Goal: Information Seeking & Learning: Learn about a topic

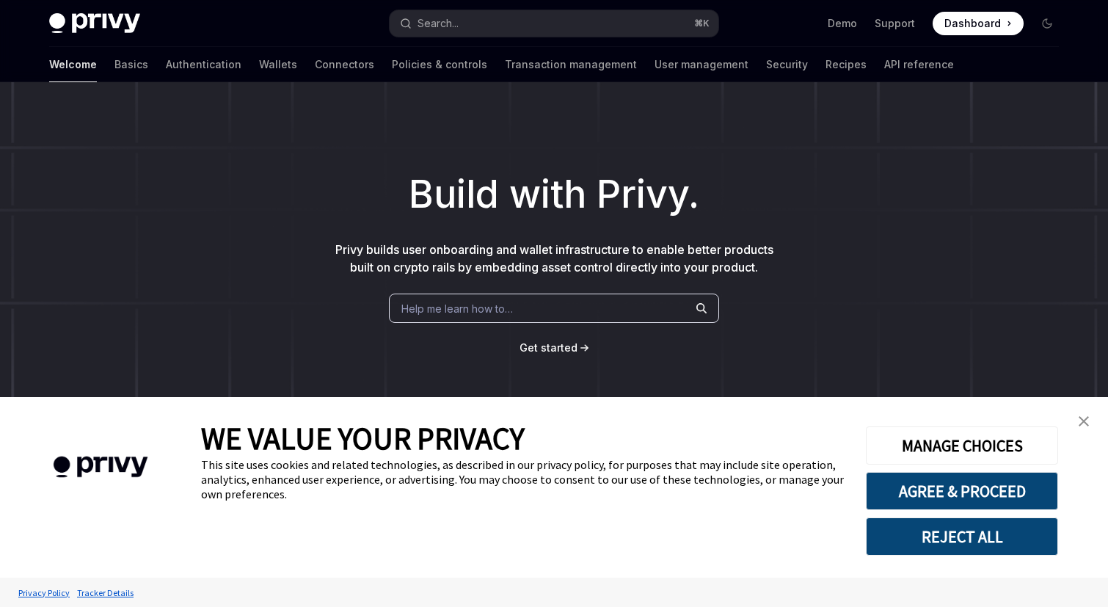
click at [1076, 419] on link "close banner" at bounding box center [1083, 421] width 29 height 29
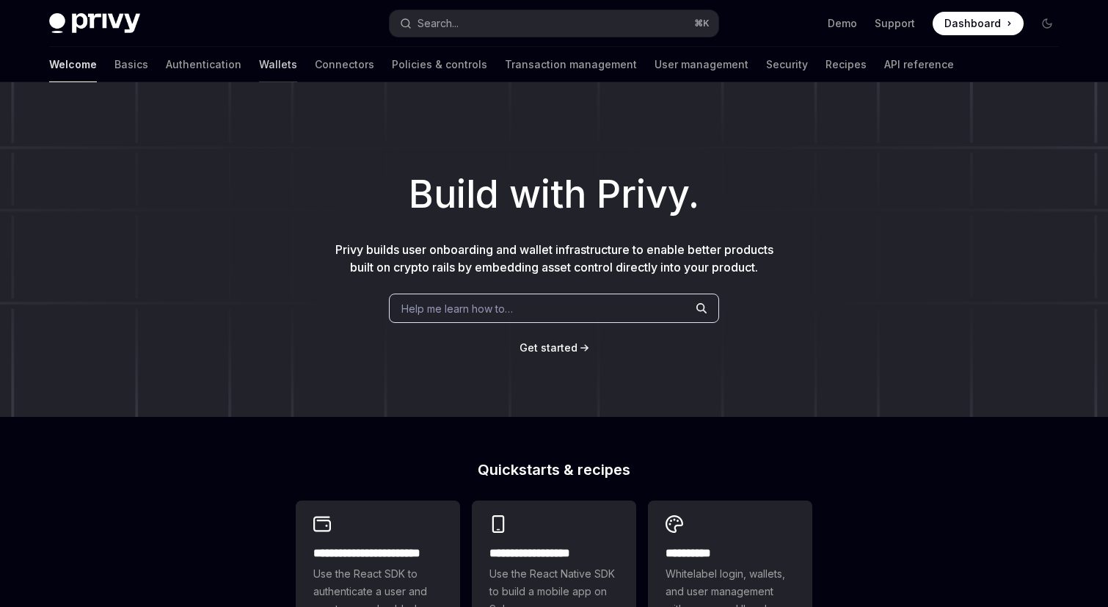
click at [259, 62] on link "Wallets" at bounding box center [278, 64] width 38 height 35
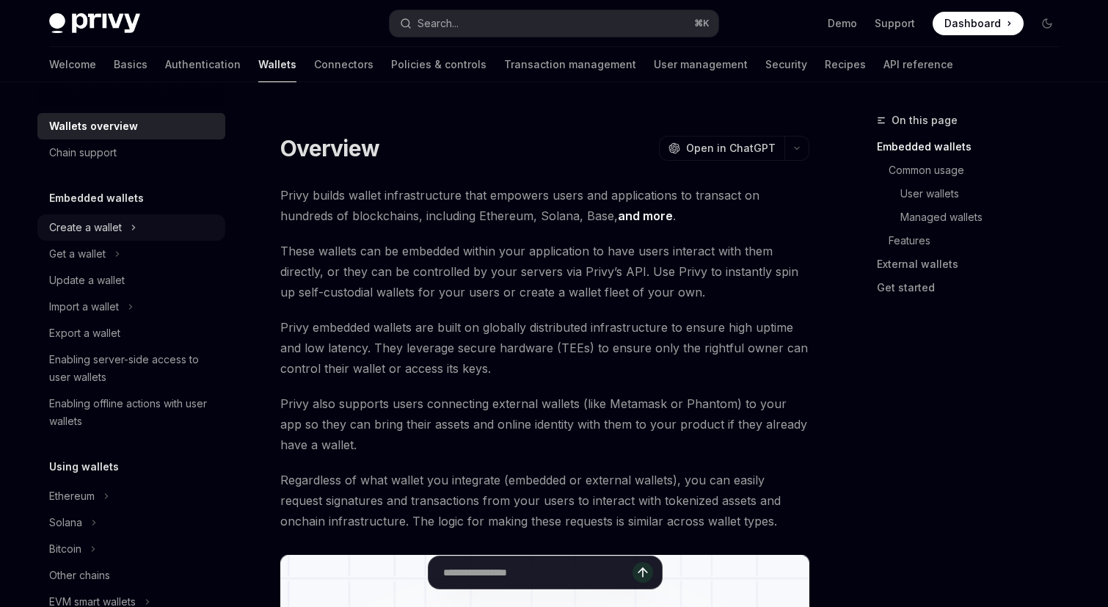
click at [136, 222] on icon "Toggle Create a wallet section" at bounding box center [134, 228] width 6 height 18
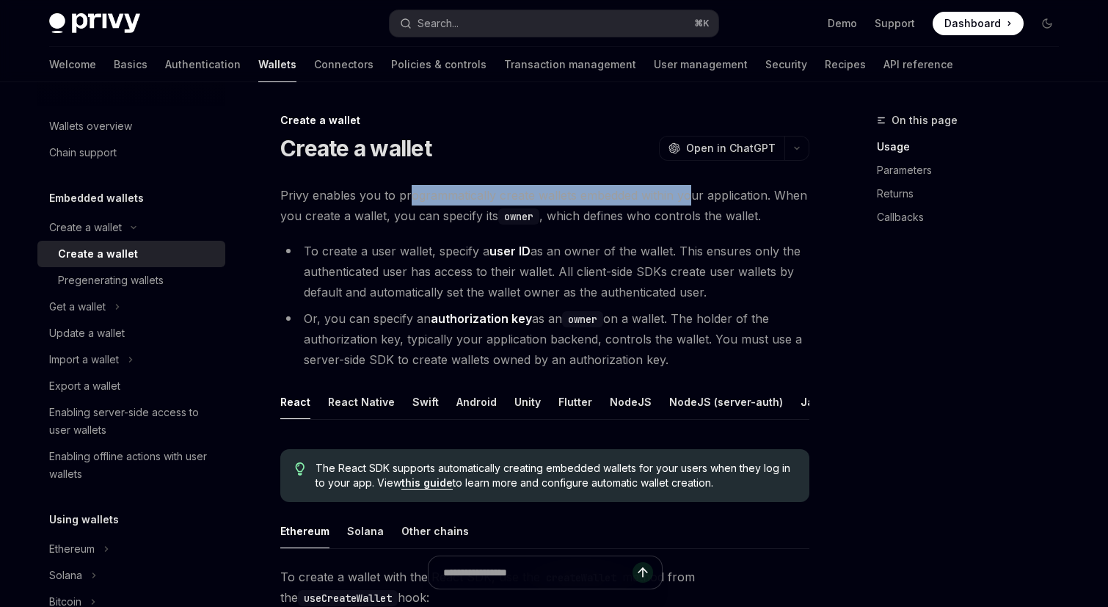
drag, startPoint x: 407, startPoint y: 189, endPoint x: 687, endPoint y: 194, distance: 280.4
click at [688, 195] on span "Privy enables you to programmatically create wallets embedded within your appli…" at bounding box center [544, 205] width 529 height 41
click at [687, 194] on span "Privy enables you to programmatically create wallets embedded within your appli…" at bounding box center [544, 205] width 529 height 41
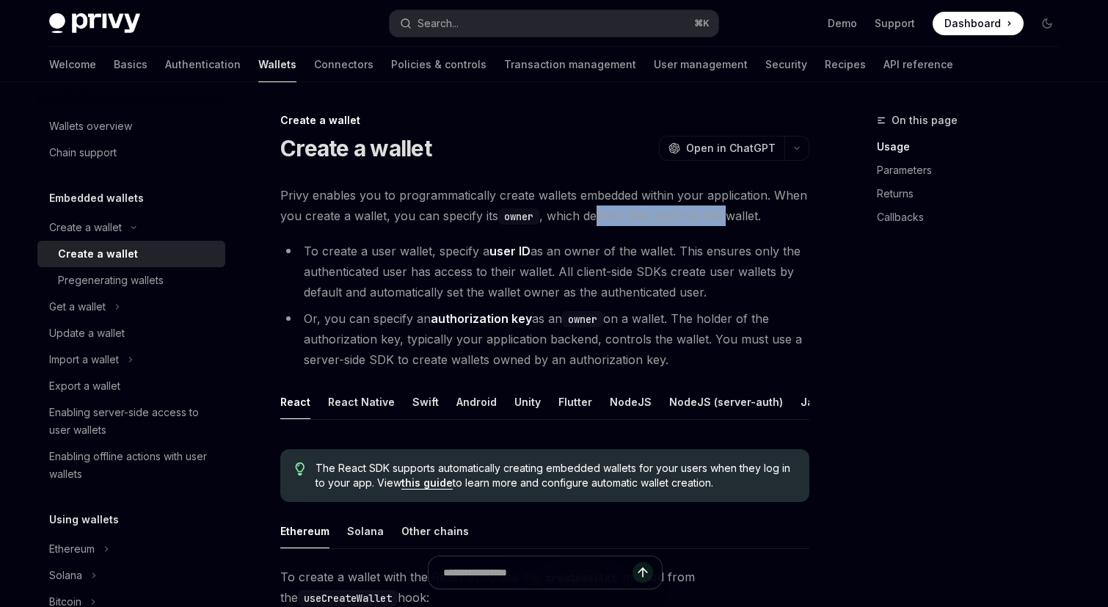
drag, startPoint x: 597, startPoint y: 219, endPoint x: 730, endPoint y: 225, distance: 133.0
click at [730, 225] on span "Privy enables you to programmatically create wallets embedded within your appli…" at bounding box center [544, 205] width 529 height 41
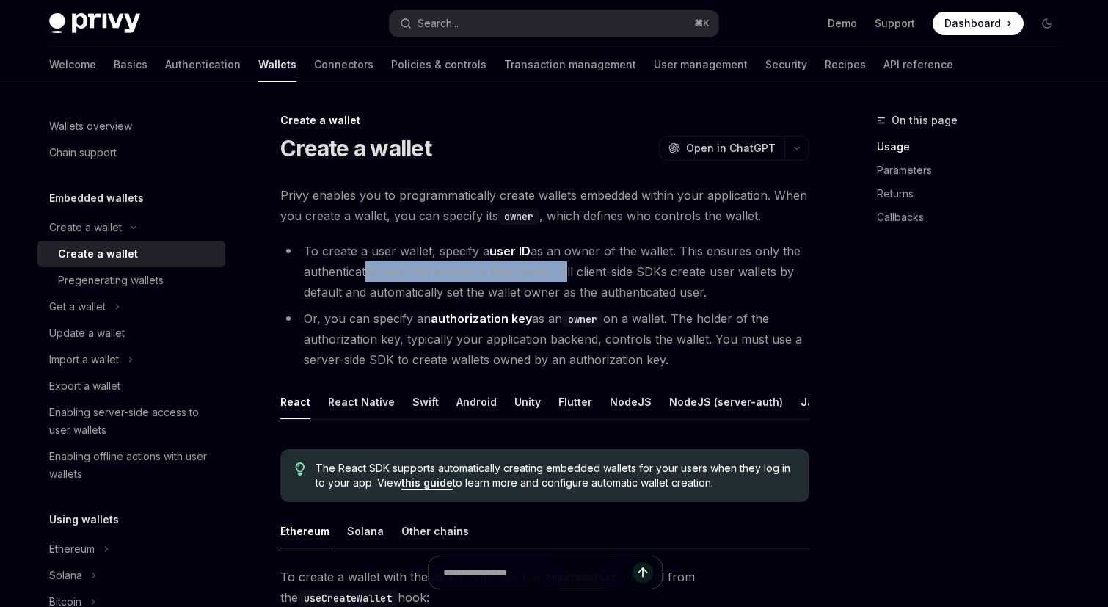
drag, startPoint x: 363, startPoint y: 271, endPoint x: 560, endPoint y: 266, distance: 197.5
click at [560, 266] on li "To create a user wallet, specify a user ID as an owner of the wallet. This ensu…" at bounding box center [544, 272] width 529 height 62
click at [165, 72] on link "Authentication" at bounding box center [203, 64] width 76 height 35
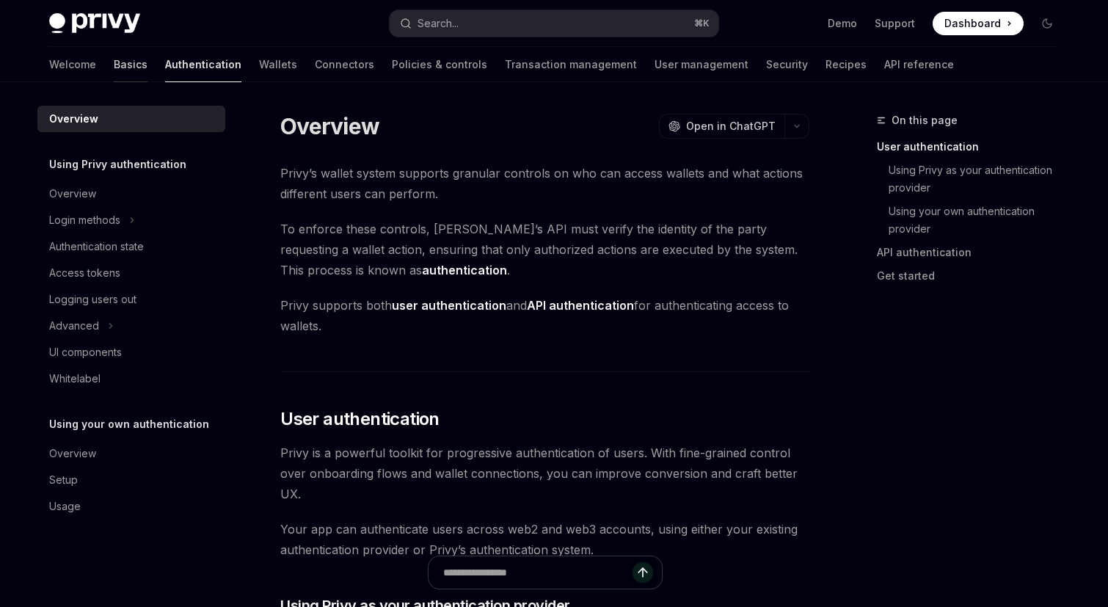
click at [114, 67] on link "Basics" at bounding box center [131, 64] width 34 height 35
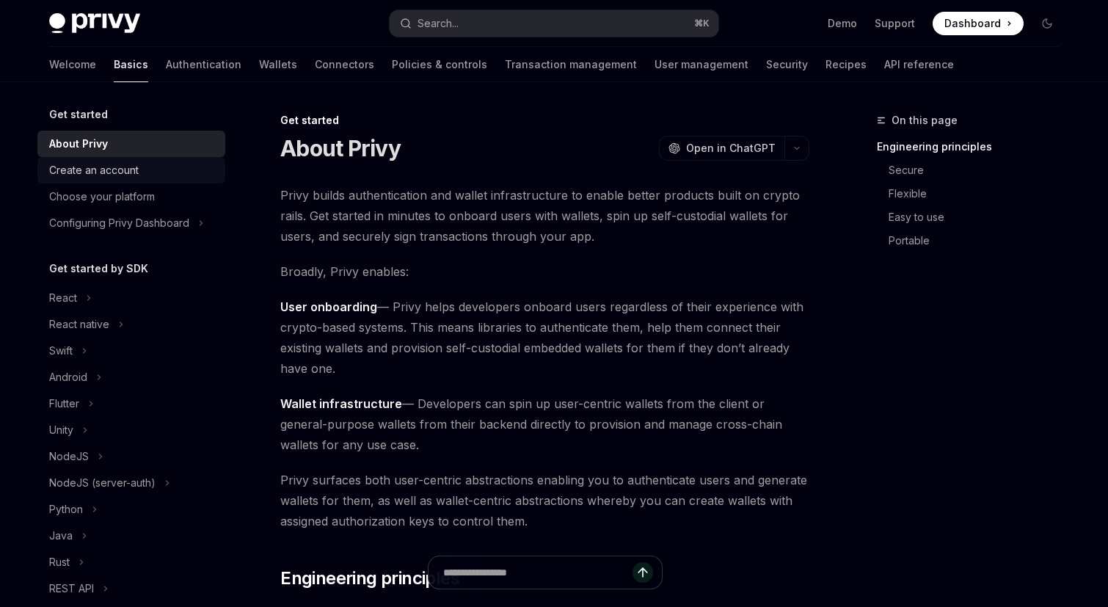
click at [175, 161] on div "Create an account" at bounding box center [132, 170] width 167 height 18
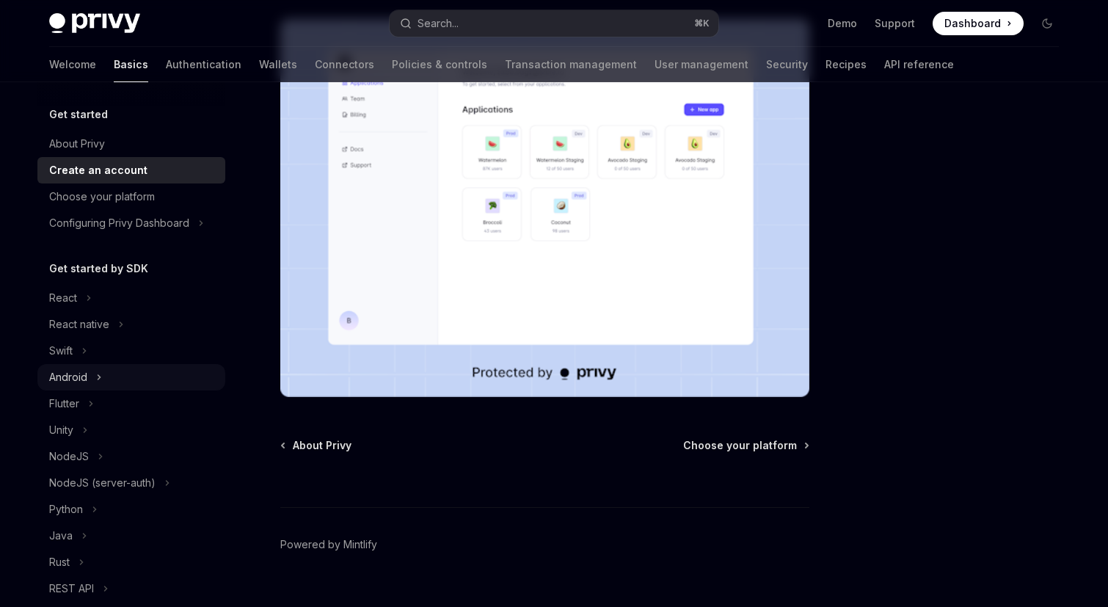
scroll to position [15, 0]
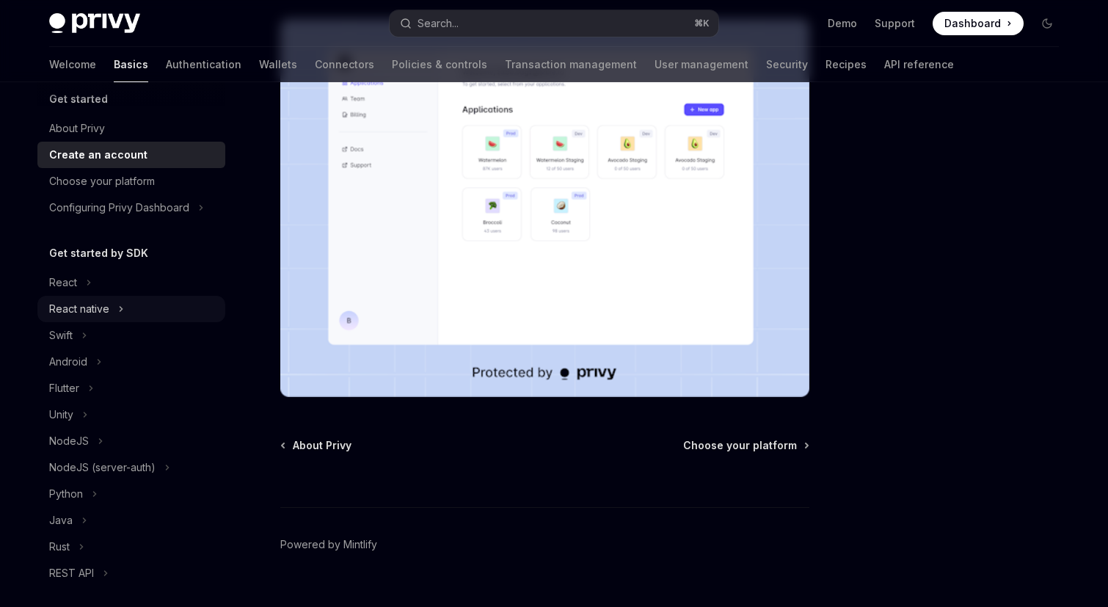
click at [117, 312] on button "React native" at bounding box center [131, 309] width 188 height 26
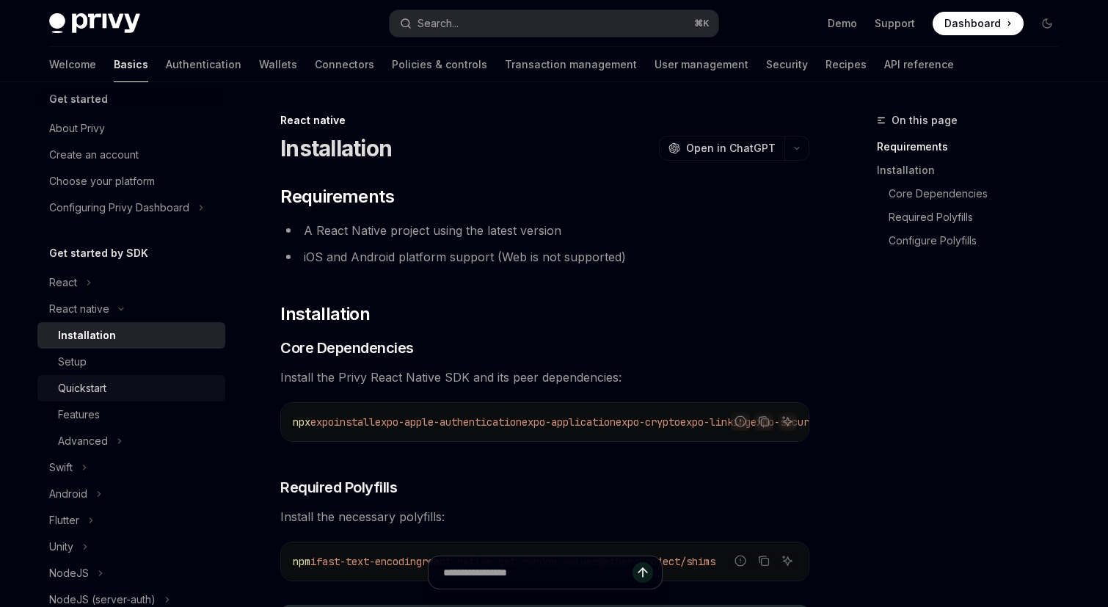
click at [133, 396] on div "Quickstart" at bounding box center [137, 388] width 159 height 18
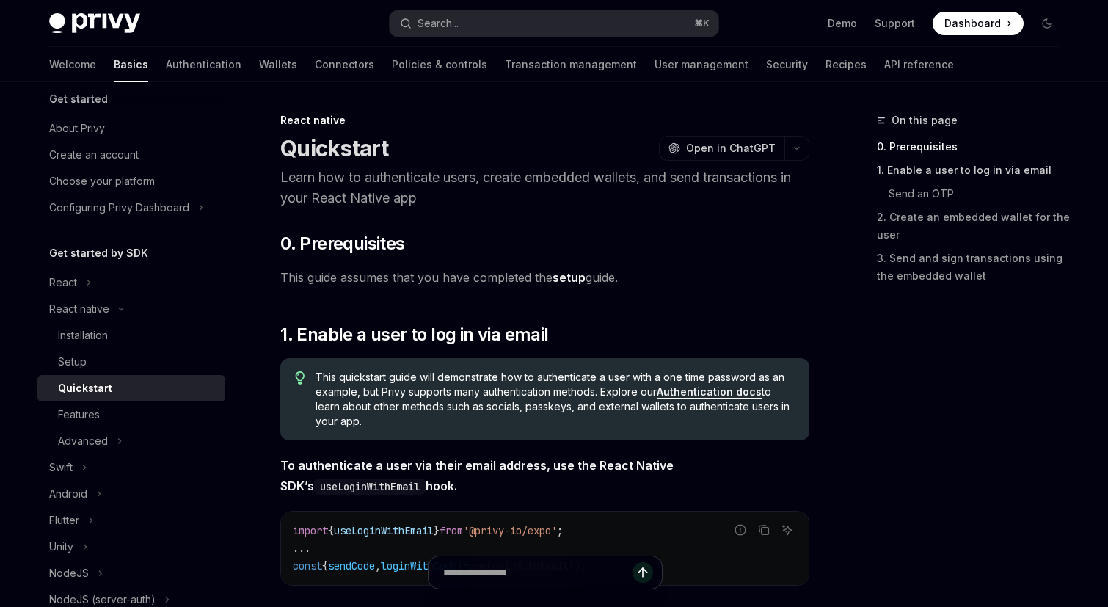
click at [937, 172] on link "1. Enable a user to log in via email" at bounding box center [974, 170] width 194 height 23
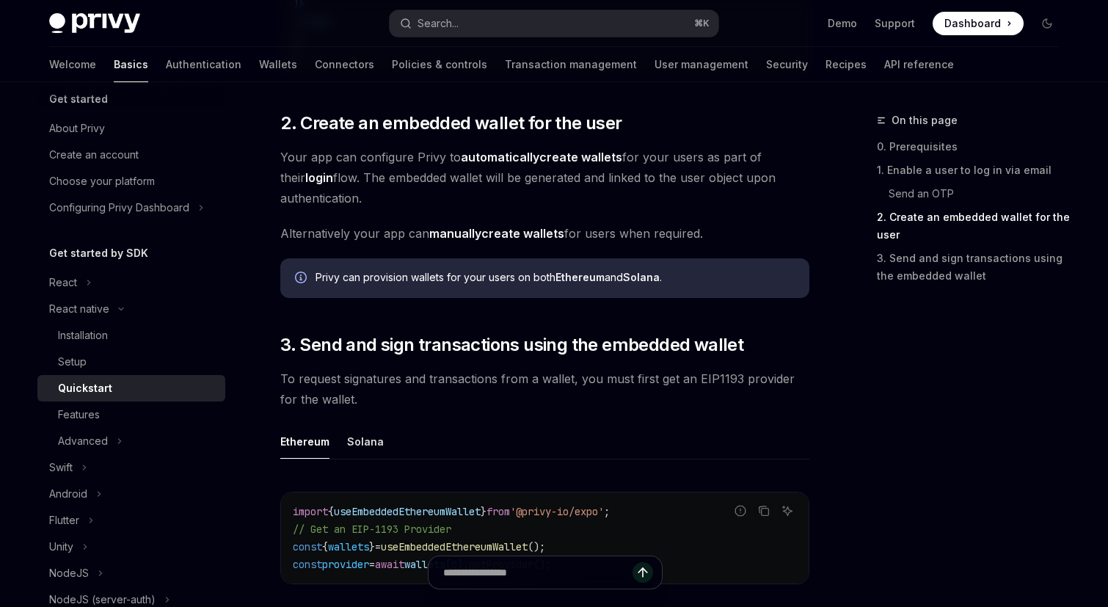
scroll to position [51, 0]
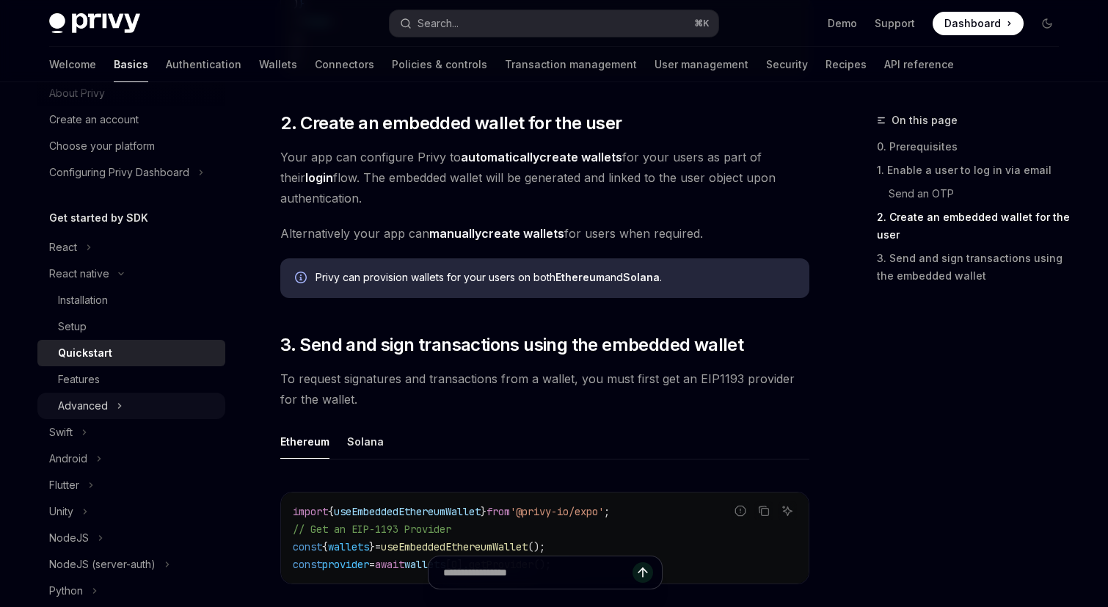
click at [119, 404] on icon "Toggle Advanced section" at bounding box center [120, 406] width 2 height 4
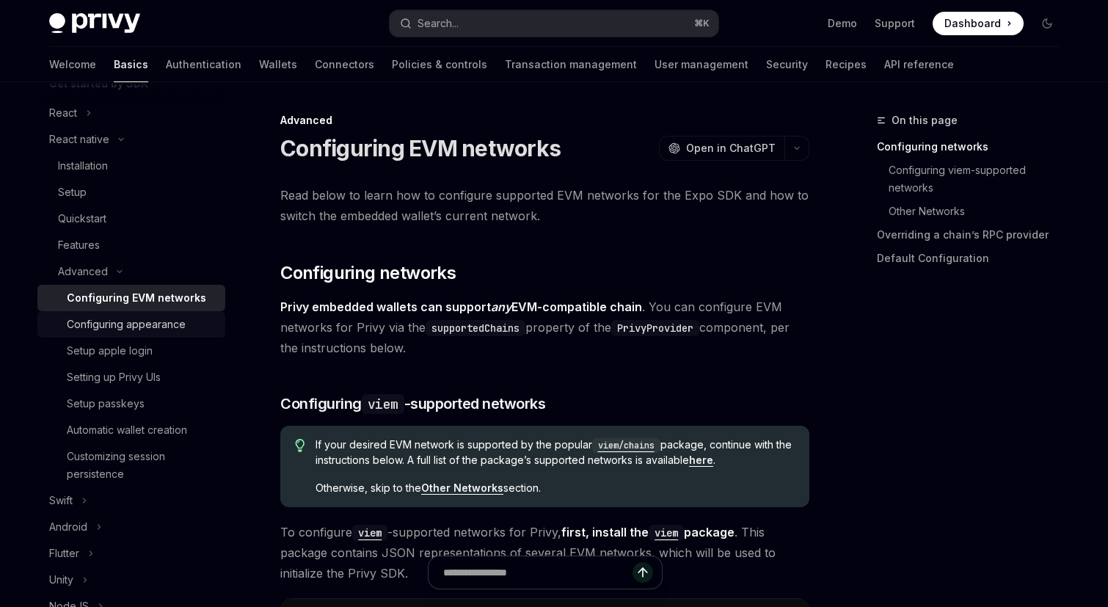
scroll to position [202, 0]
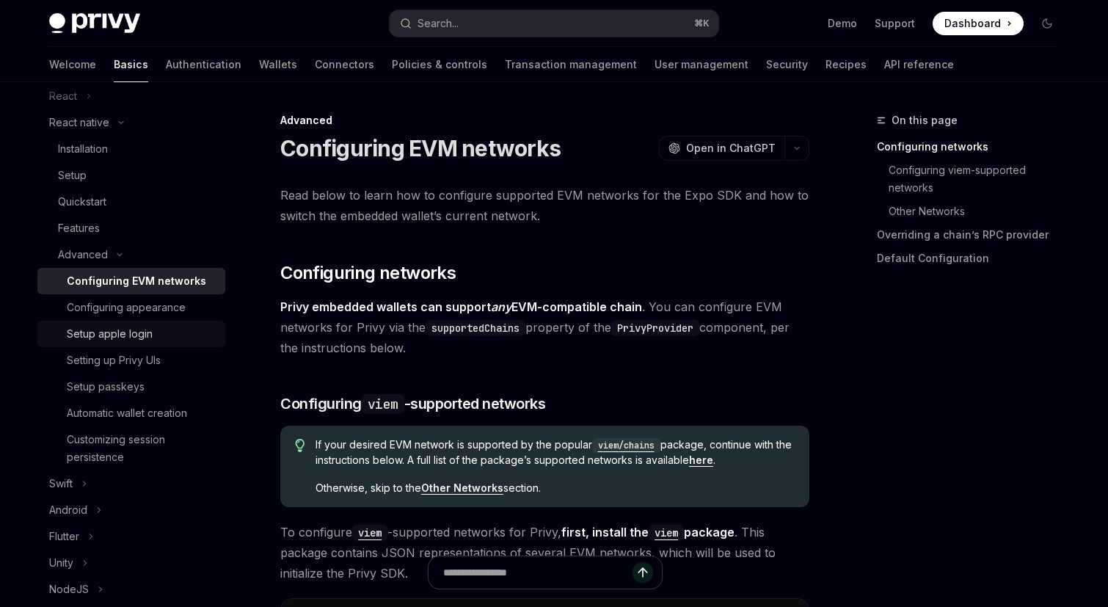
click at [128, 328] on div "Setup apple login" at bounding box center [110, 334] width 86 height 18
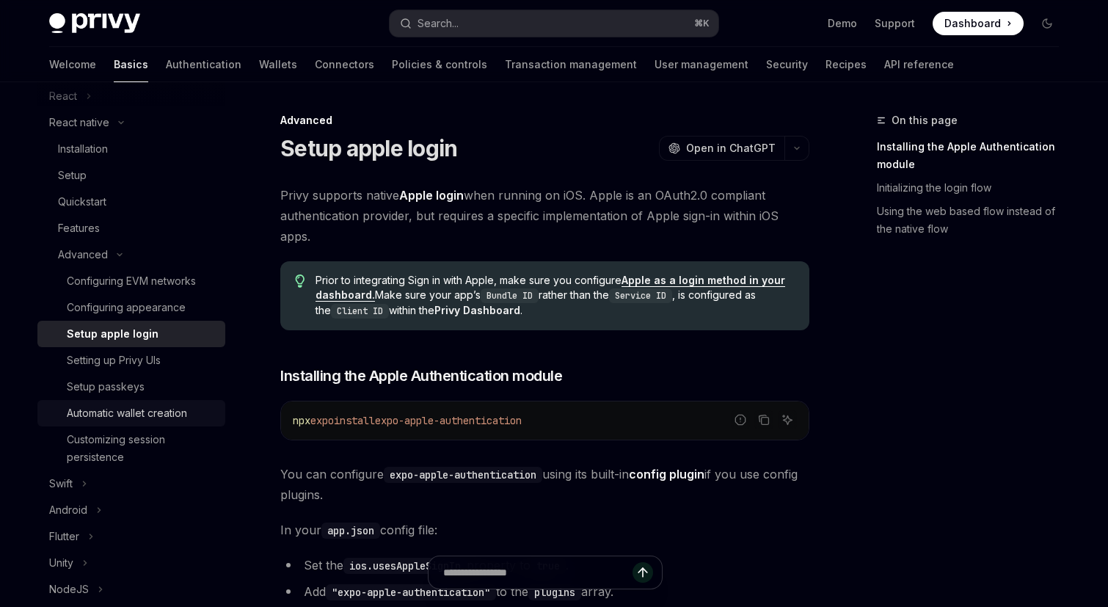
click at [131, 406] on div "Automatic wallet creation" at bounding box center [127, 413] width 120 height 18
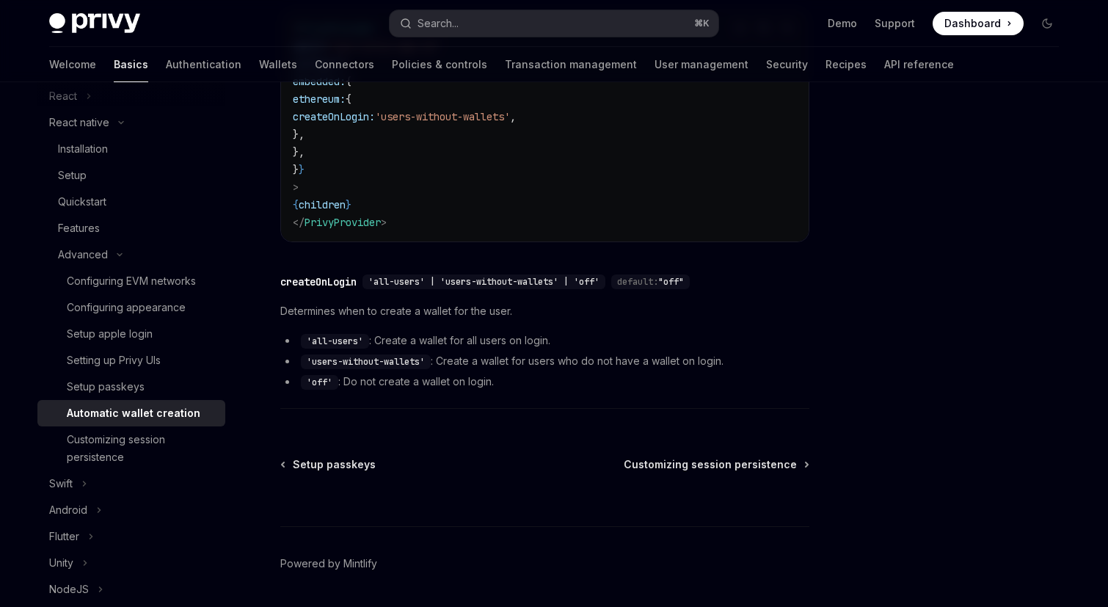
scroll to position [387, 0]
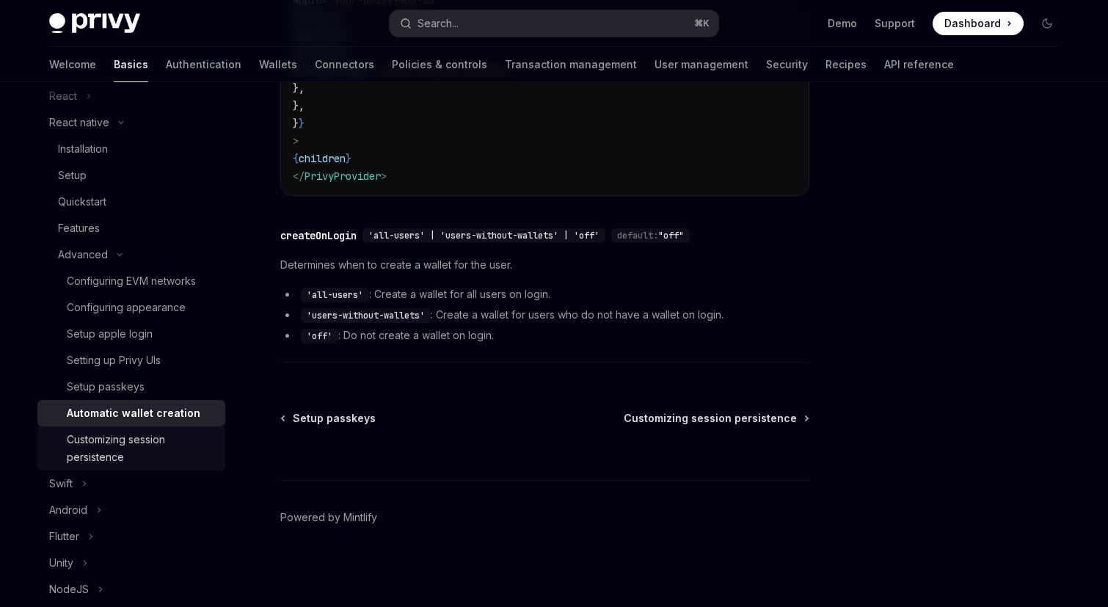
click at [150, 461] on div "Customizing session persistence" at bounding box center [142, 448] width 150 height 35
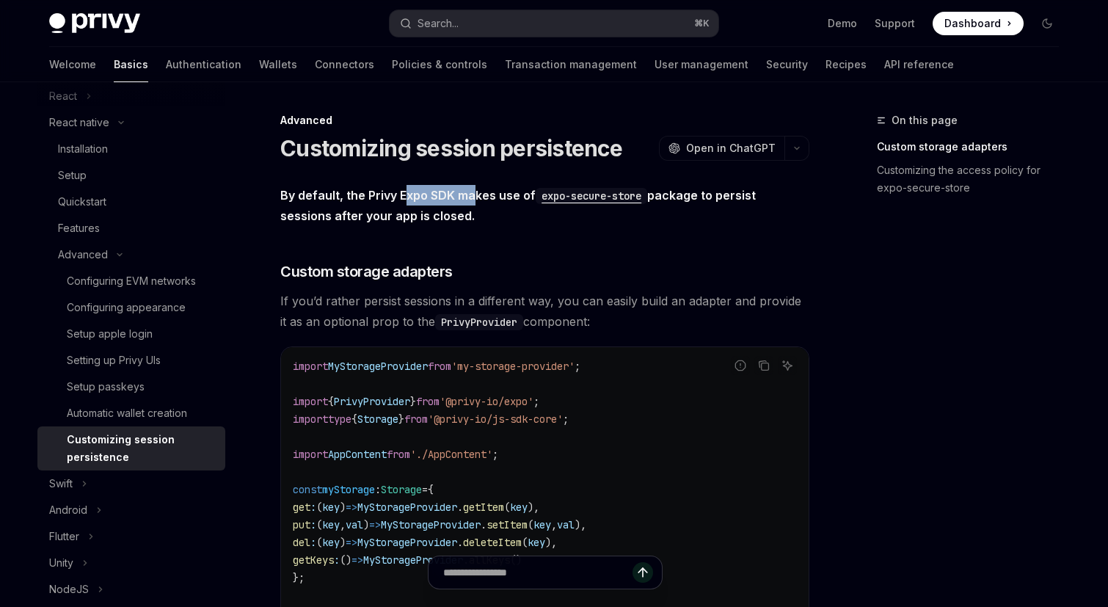
drag, startPoint x: 407, startPoint y: 193, endPoint x: 475, endPoint y: 195, distance: 67.6
click at [475, 195] on strong "By default, the Privy Expo SDK makes use of expo-secure-store package to persis…" at bounding box center [518, 205] width 476 height 35
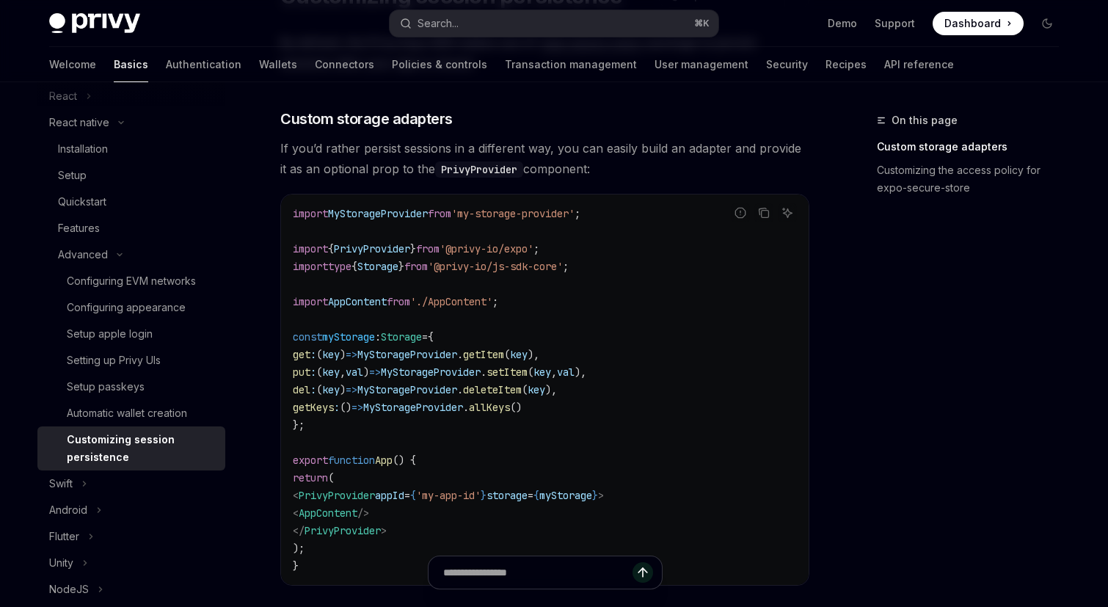
scroll to position [154, 0]
click at [132, 382] on div "Setup passkeys" at bounding box center [106, 387] width 78 height 18
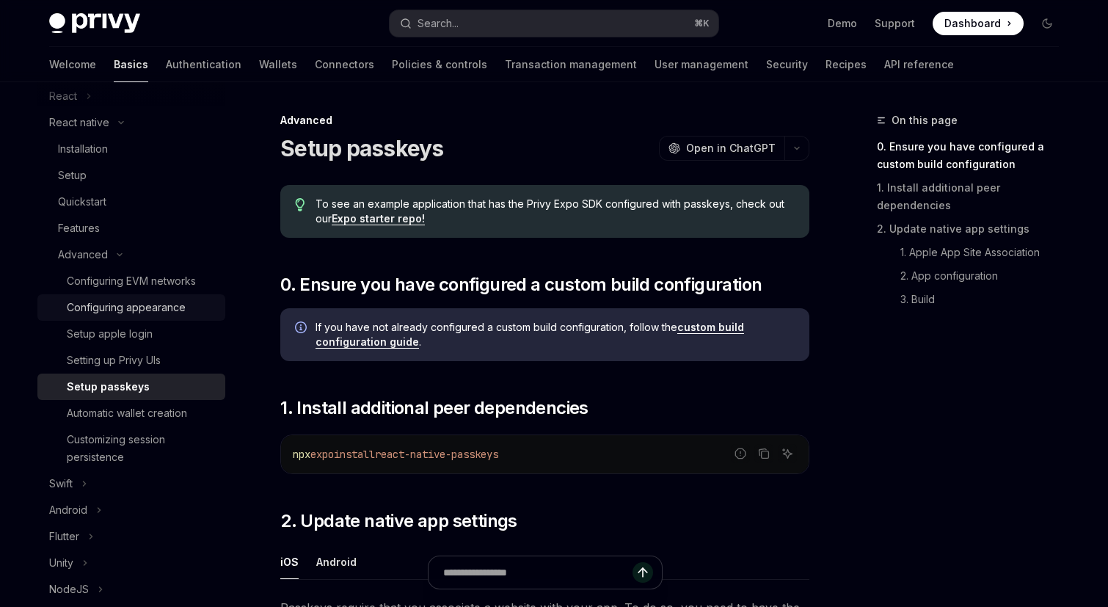
click at [130, 313] on div "Configuring appearance" at bounding box center [126, 308] width 119 height 18
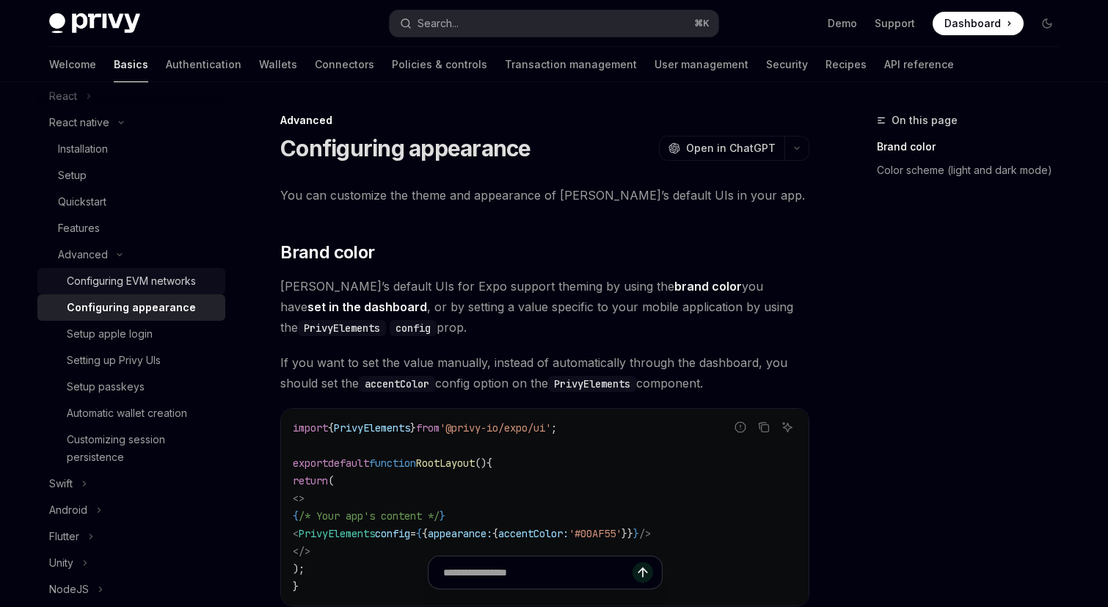
click at [139, 283] on div "Configuring EVM networks" at bounding box center [131, 281] width 129 height 18
type textarea "*"
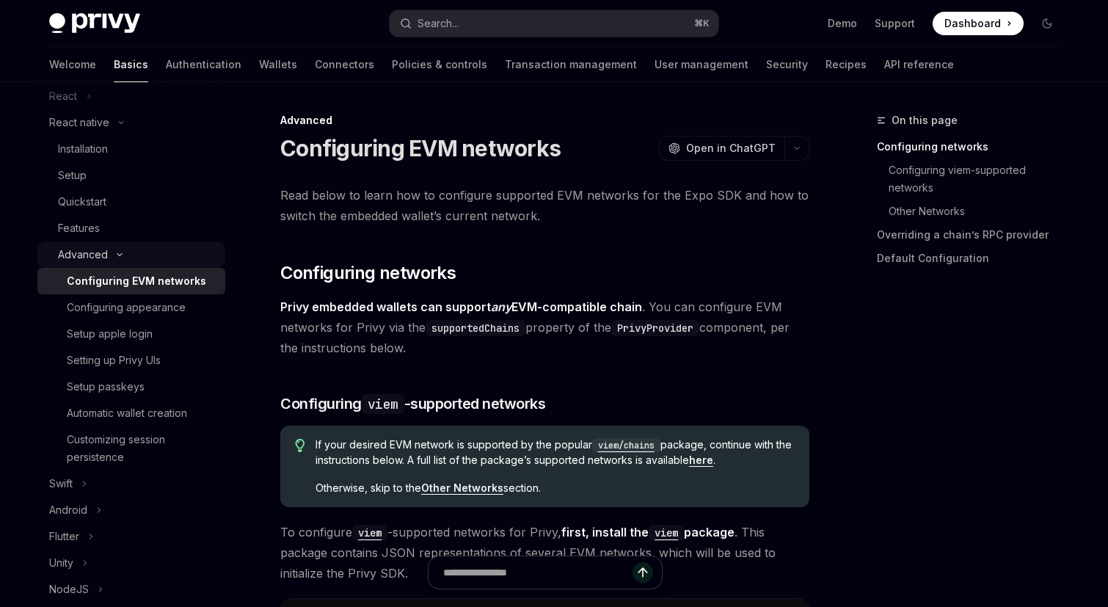
click at [124, 257] on icon "Toggle Advanced section" at bounding box center [120, 255] width 18 height 6
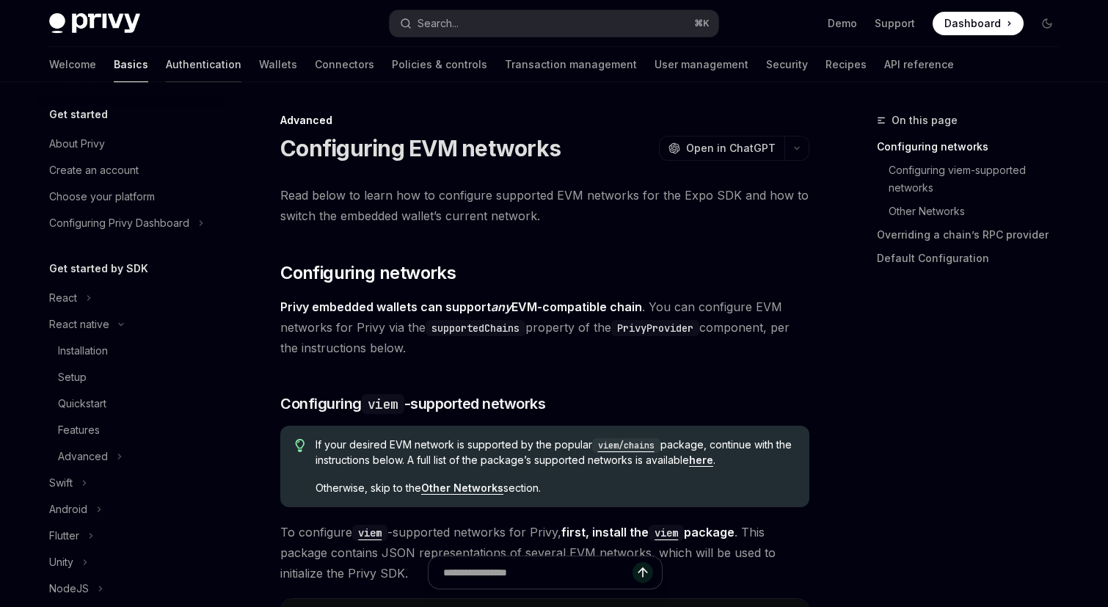
click at [166, 62] on link "Authentication" at bounding box center [204, 64] width 76 height 35
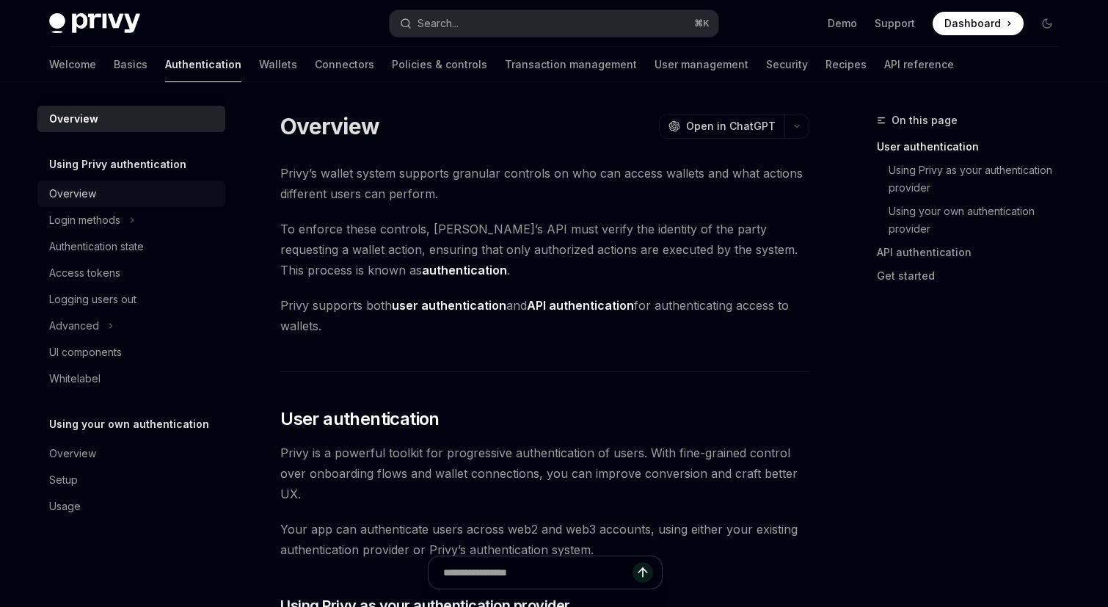
click at [92, 186] on div "Overview" at bounding box center [72, 194] width 47 height 18
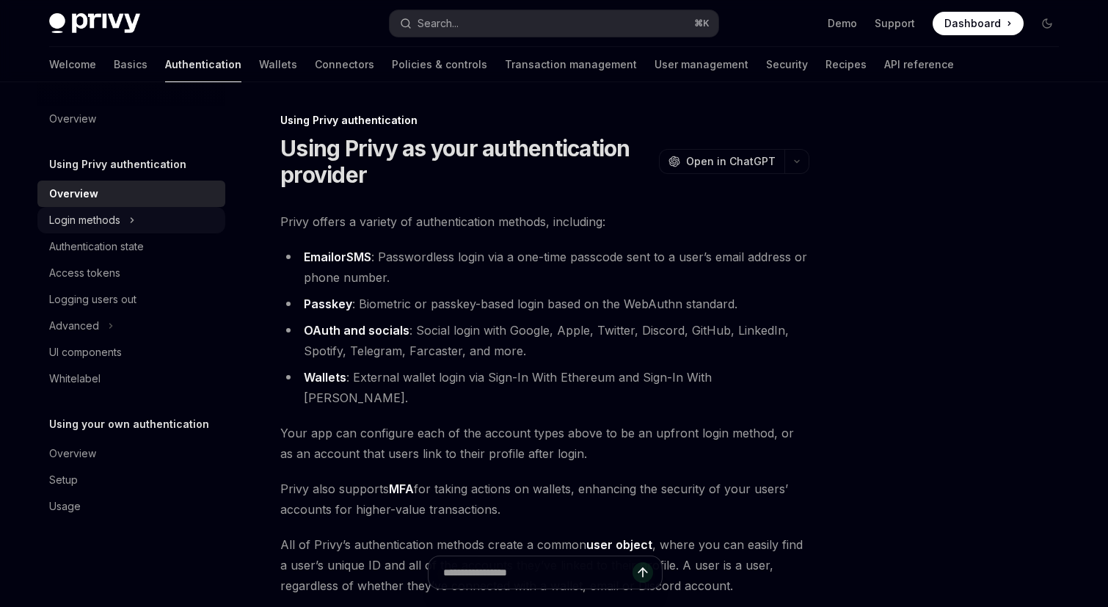
click at [131, 222] on icon "Toggle Login methods section" at bounding box center [132, 220] width 6 height 18
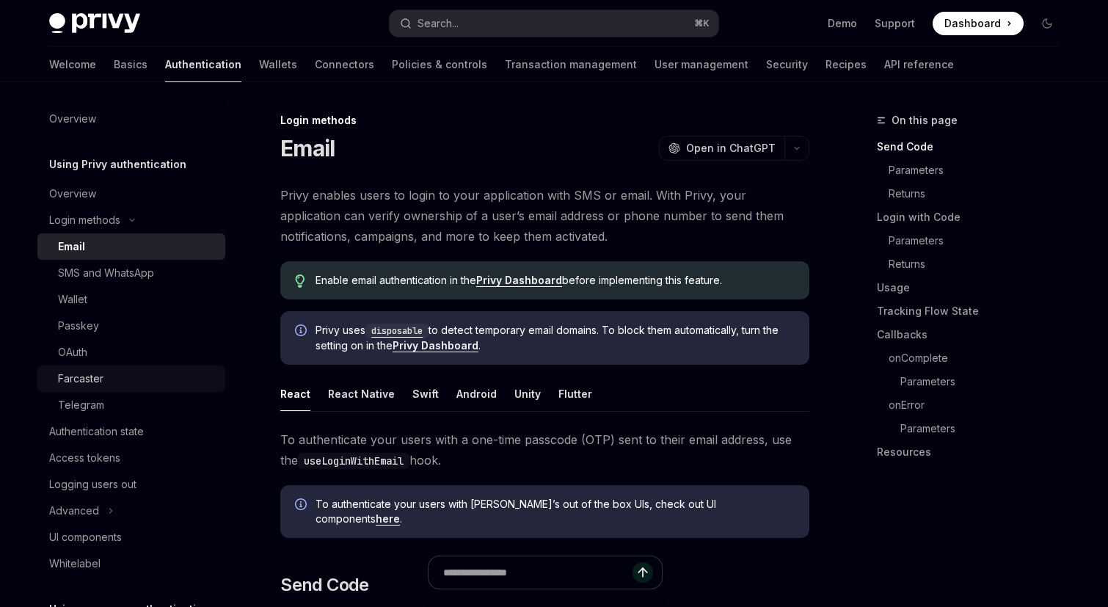
click at [131, 374] on div "Farcaster" at bounding box center [137, 379] width 159 height 18
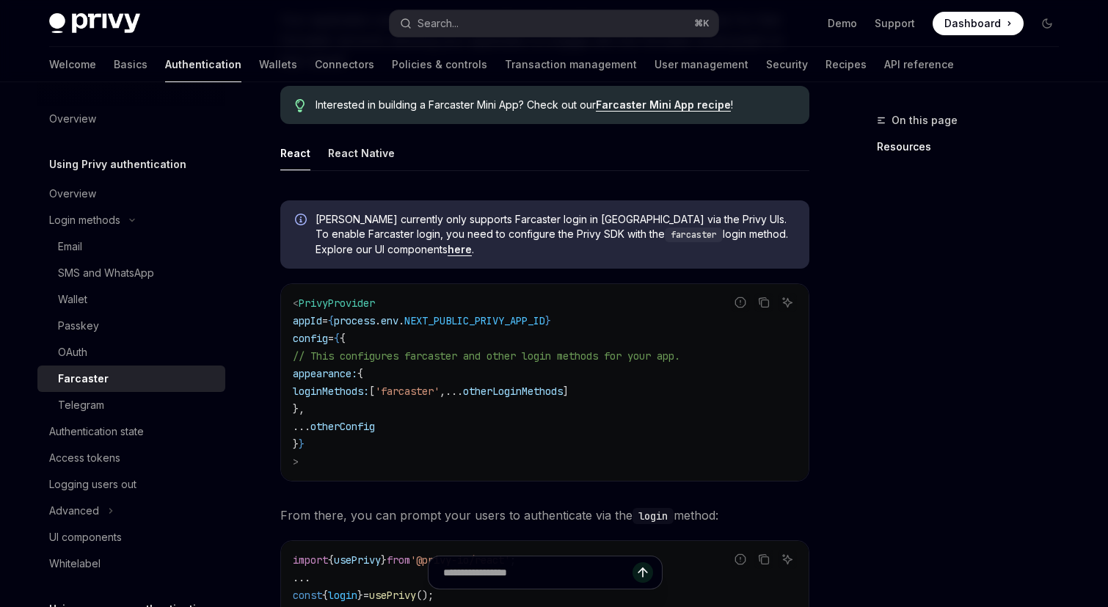
scroll to position [327, 0]
click at [333, 150] on div "React Native" at bounding box center [361, 151] width 67 height 34
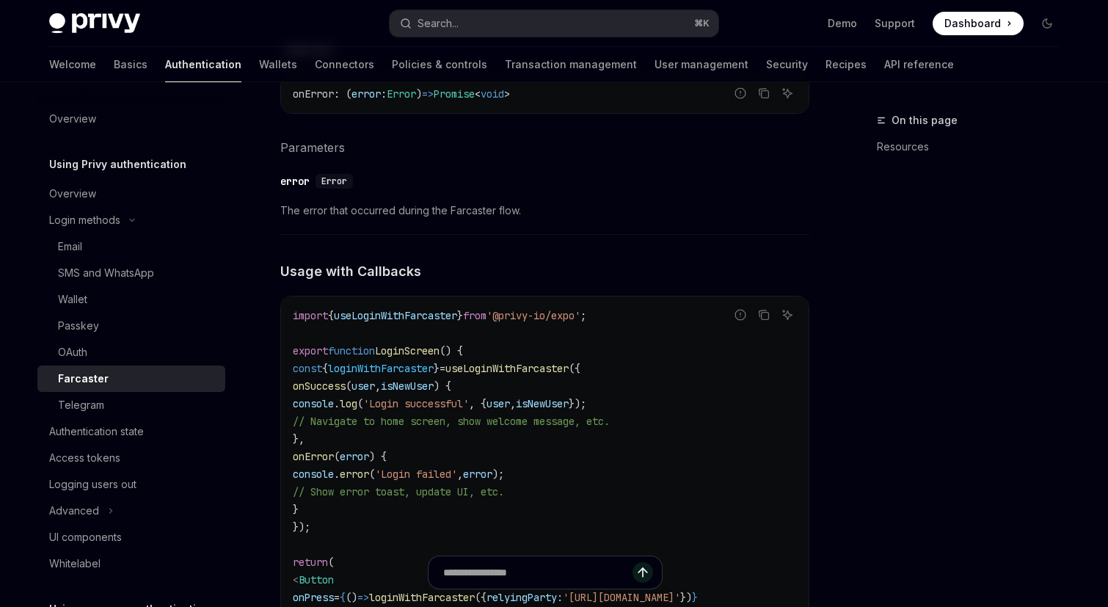
scroll to position [3335, 0]
click at [767, 308] on icon "Copy the contents from the code block" at bounding box center [764, 314] width 12 height 12
click at [745, 309] on icon "Report incorrect code" at bounding box center [740, 314] width 10 height 10
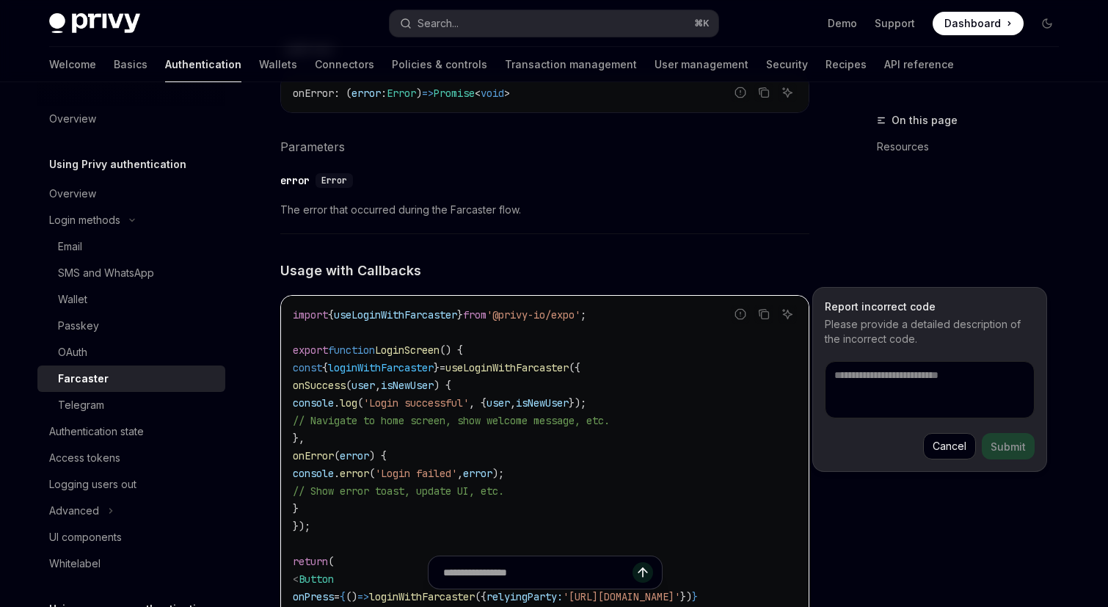
click at [946, 440] on button "Cancel" at bounding box center [949, 446] width 53 height 26
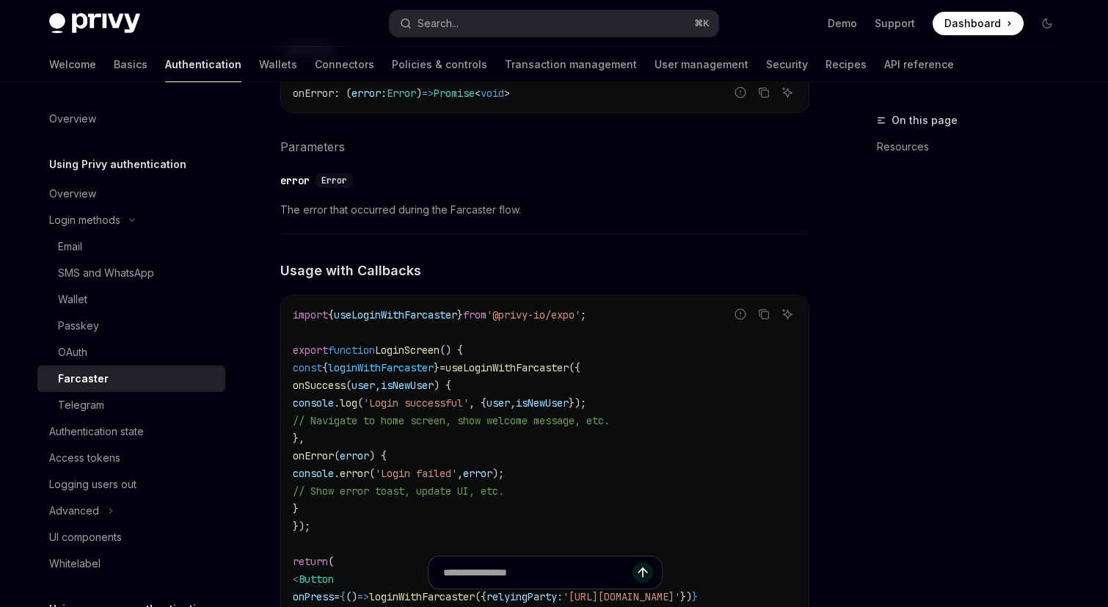
click at [111, 510] on icon "Toggle Advanced section" at bounding box center [111, 511] width 2 height 4
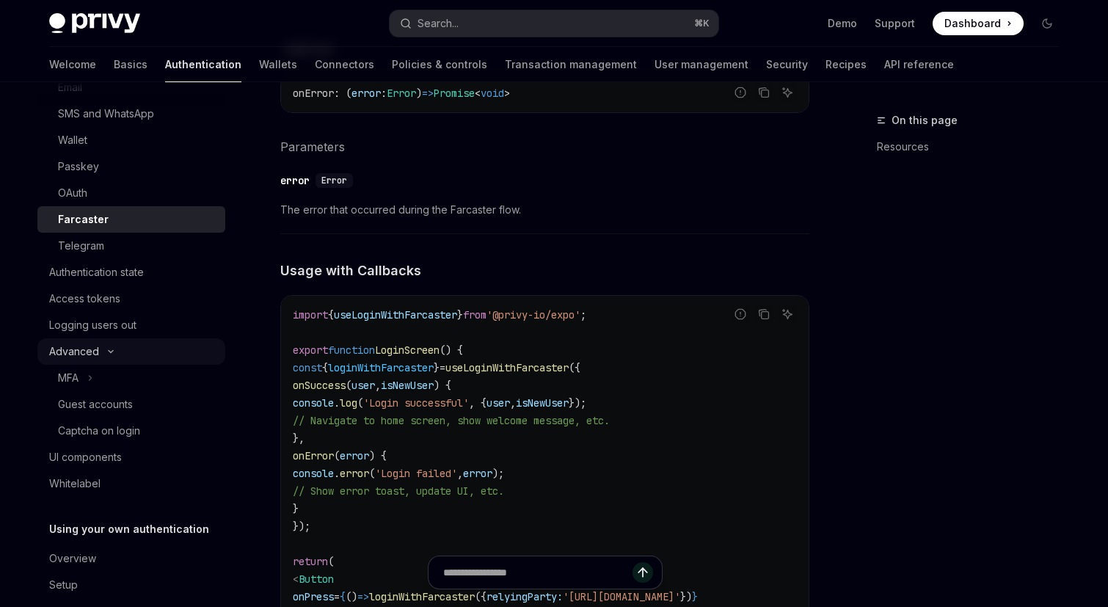
scroll to position [170, 0]
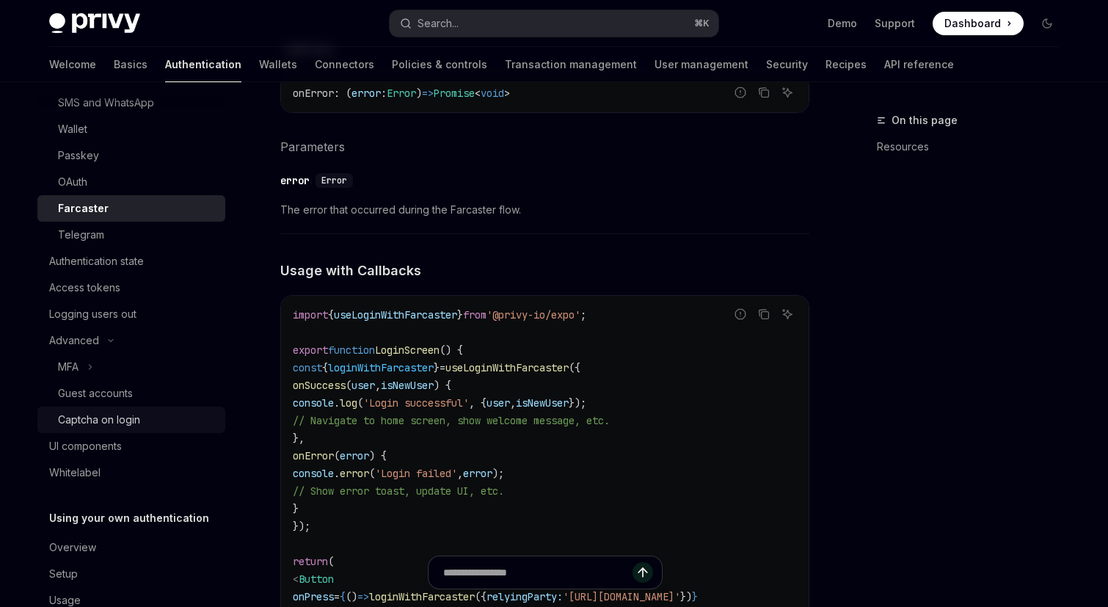
click at [119, 418] on div "Captcha on login" at bounding box center [99, 420] width 82 height 18
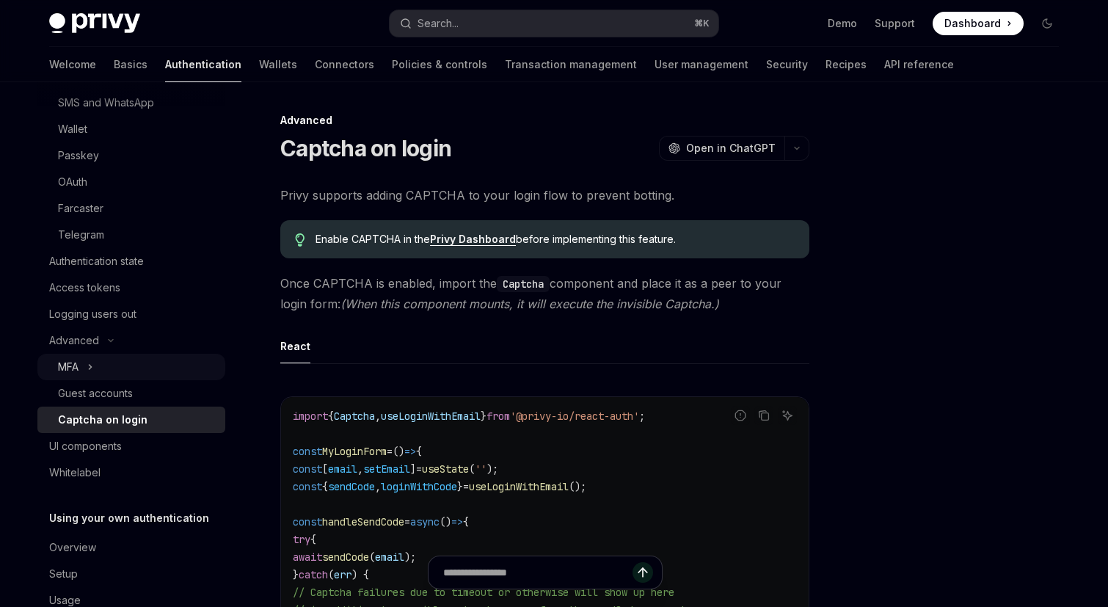
click at [95, 371] on button "MFA" at bounding box center [131, 367] width 188 height 26
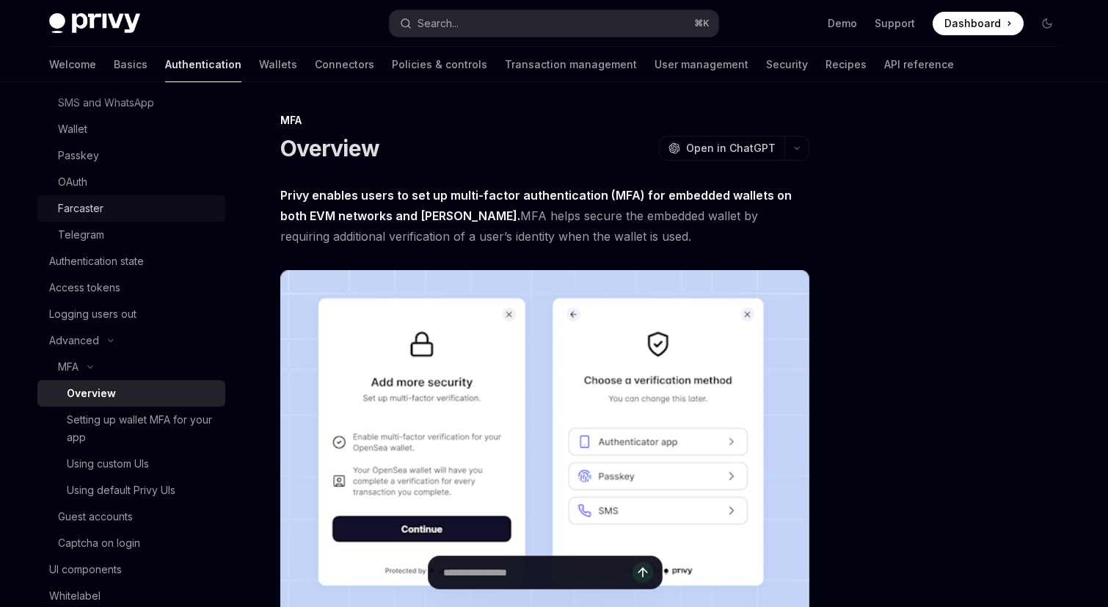
click at [101, 208] on div "Farcaster" at bounding box center [81, 209] width 46 height 18
type textarea "*"
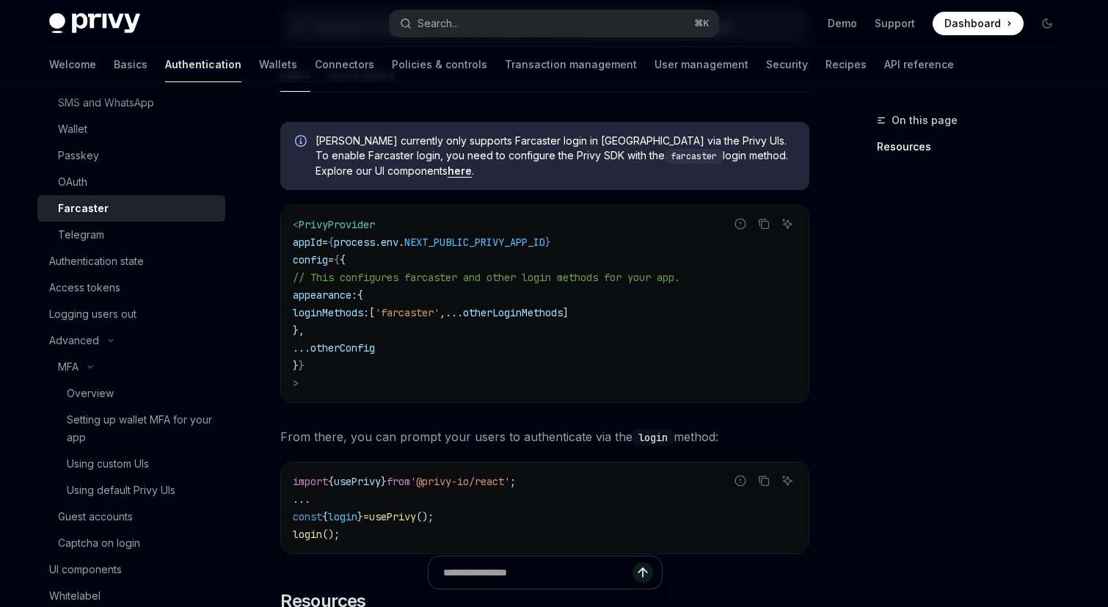
scroll to position [429, 0]
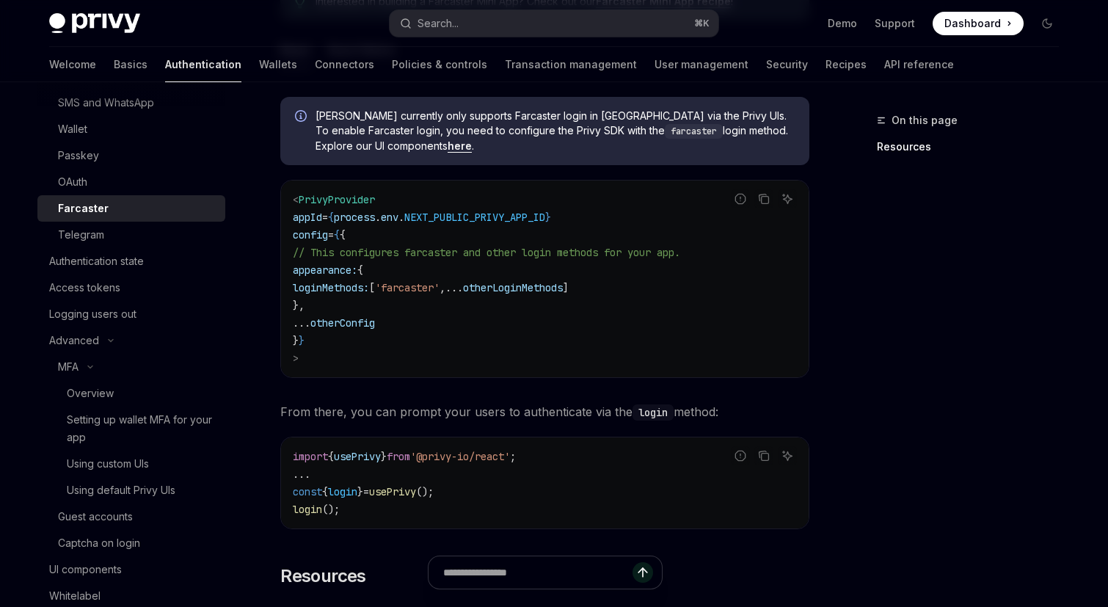
click at [829, 211] on div "On this page Resources Login methods Farcaster OpenAI Open in ChatGPT OpenAI Op…" at bounding box center [553, 319] width 1033 height 1330
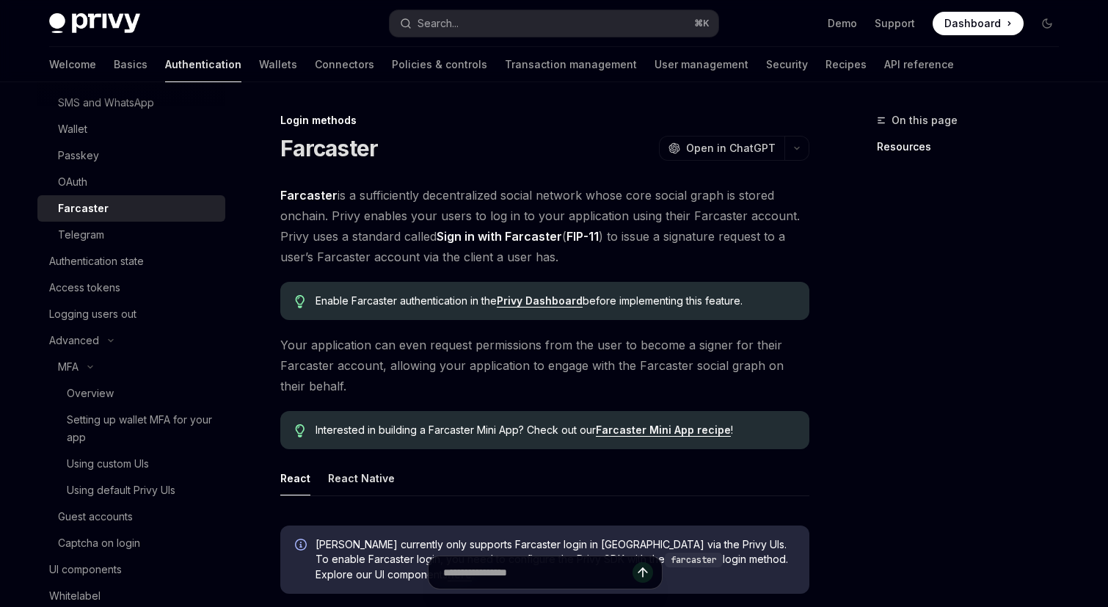
scroll to position [110, 0]
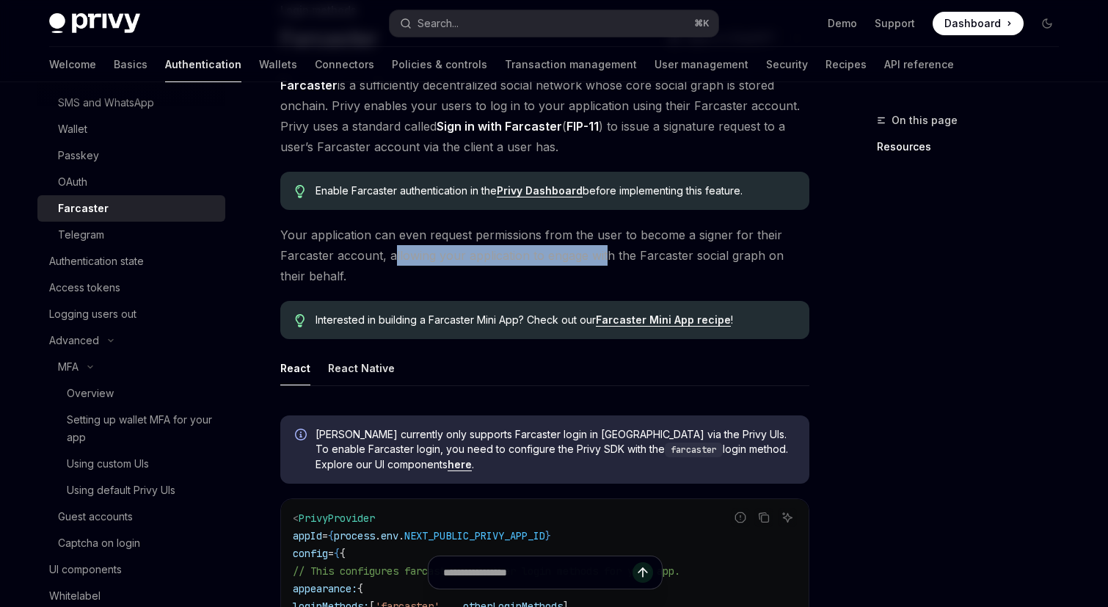
drag, startPoint x: 391, startPoint y: 254, endPoint x: 603, endPoint y: 261, distance: 211.5
click at [603, 261] on span "Your application can even request permissions from the user to become a signer …" at bounding box center [544, 256] width 529 height 62
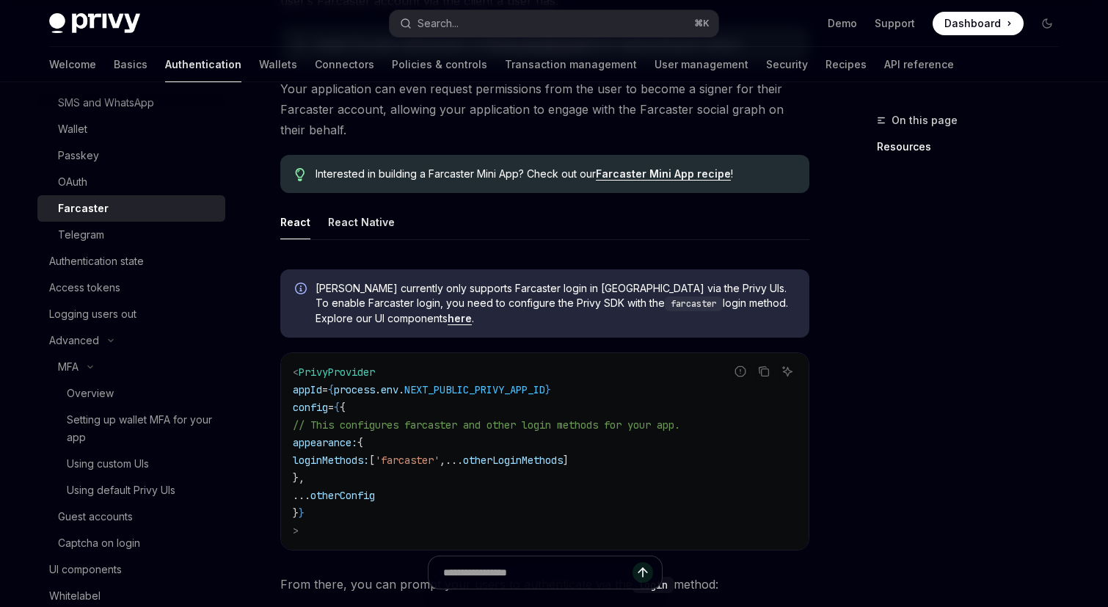
scroll to position [260, 0]
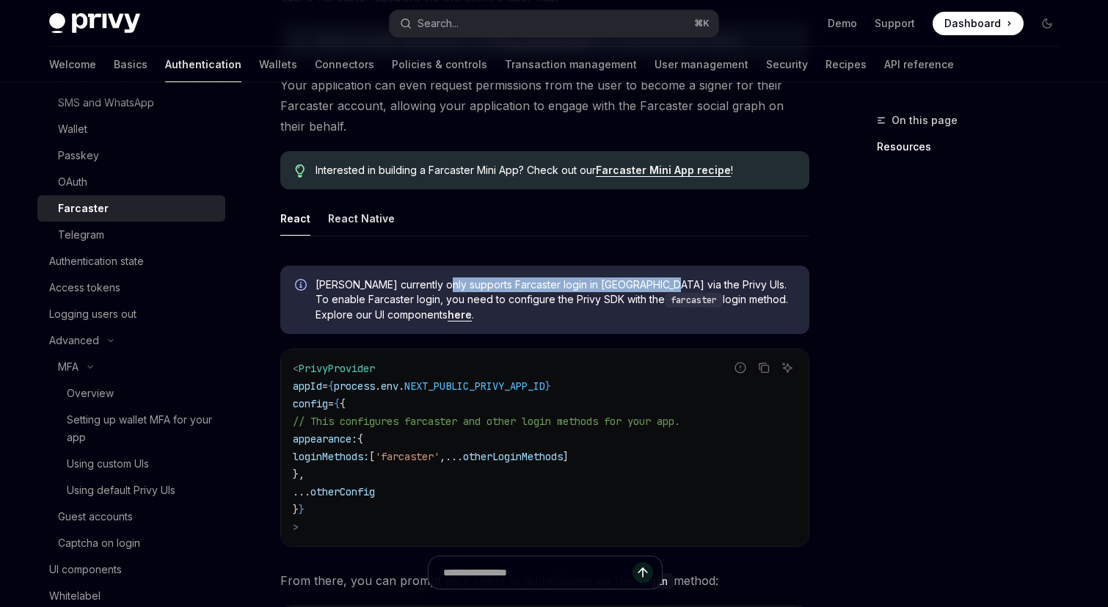
drag, startPoint x: 437, startPoint y: 279, endPoint x: 646, endPoint y: 286, distance: 209.3
click at [646, 286] on span "[PERSON_NAME] currently only supports Farcaster login in [GEOGRAPHIC_DATA] via …" at bounding box center [555, 299] width 479 height 45
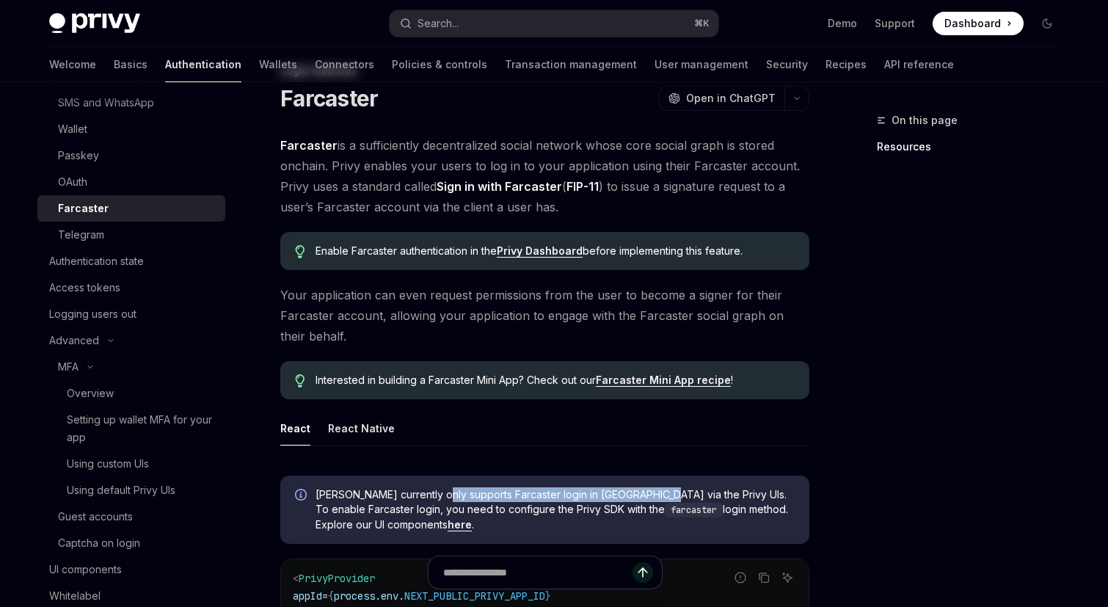
scroll to position [12, 0]
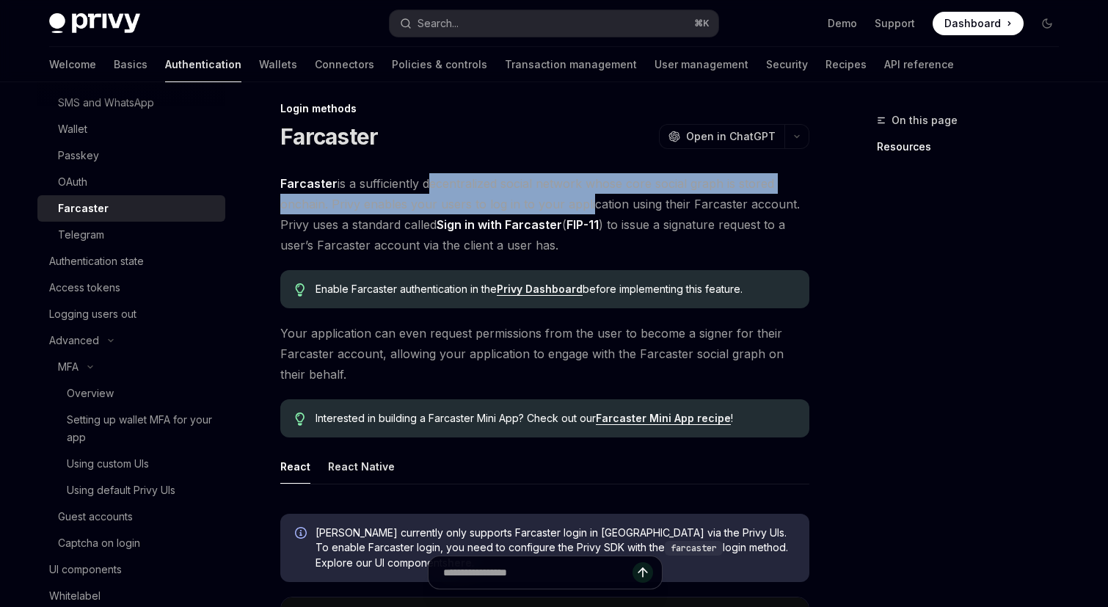
drag, startPoint x: 426, startPoint y: 183, endPoint x: 584, endPoint y: 197, distance: 159.2
click at [584, 197] on span "Farcaster is a sufficiently decentralized social network whose core social grap…" at bounding box center [544, 214] width 529 height 82
click at [399, 198] on span "Farcaster is a sufficiently decentralized social network whose core social grap…" at bounding box center [544, 214] width 529 height 82
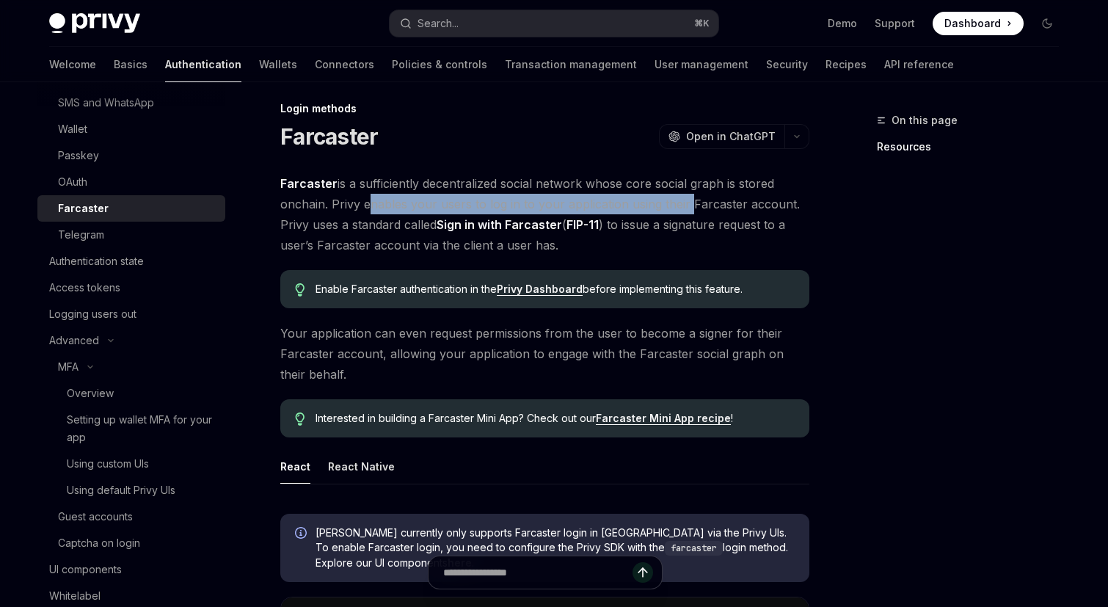
drag, startPoint x: 399, startPoint y: 198, endPoint x: 664, endPoint y: 197, distance: 264.2
click at [665, 198] on span "Farcaster is a sufficiently decentralized social network whose core social grap…" at bounding box center [544, 214] width 529 height 82
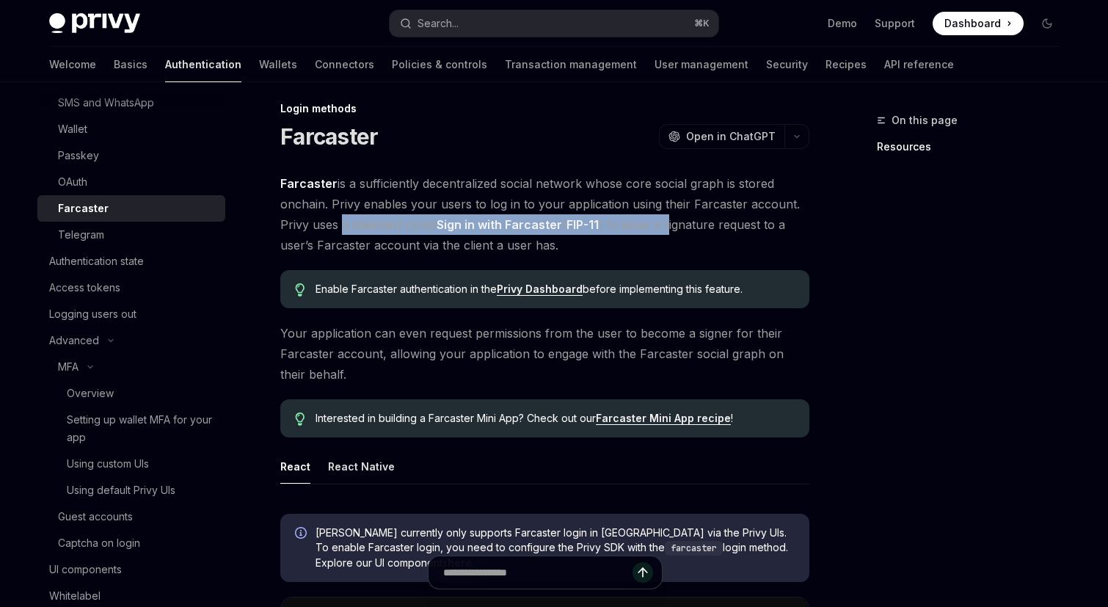
drag, startPoint x: 339, startPoint y: 220, endPoint x: 669, endPoint y: 219, distance: 329.6
click at [671, 219] on span "Farcaster is a sufficiently decentralized social network whose core social grap…" at bounding box center [544, 214] width 529 height 82
click at [669, 219] on span "Farcaster is a sufficiently decentralized social network whose core social grap…" at bounding box center [544, 214] width 529 height 82
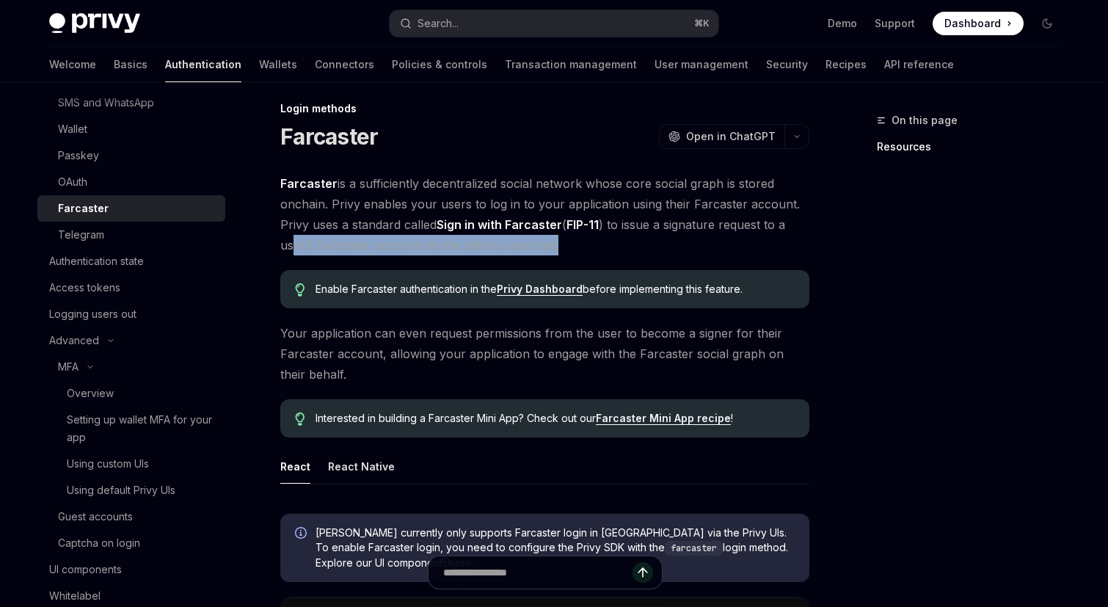
drag, startPoint x: 293, startPoint y: 247, endPoint x: 559, endPoint y: 251, distance: 266.5
click at [560, 251] on span "Farcaster is a sufficiently decentralized social network whose core social grap…" at bounding box center [544, 214] width 529 height 82
click at [559, 251] on span "Farcaster is a sufficiently decentralized social network whose core social grap…" at bounding box center [544, 214] width 529 height 82
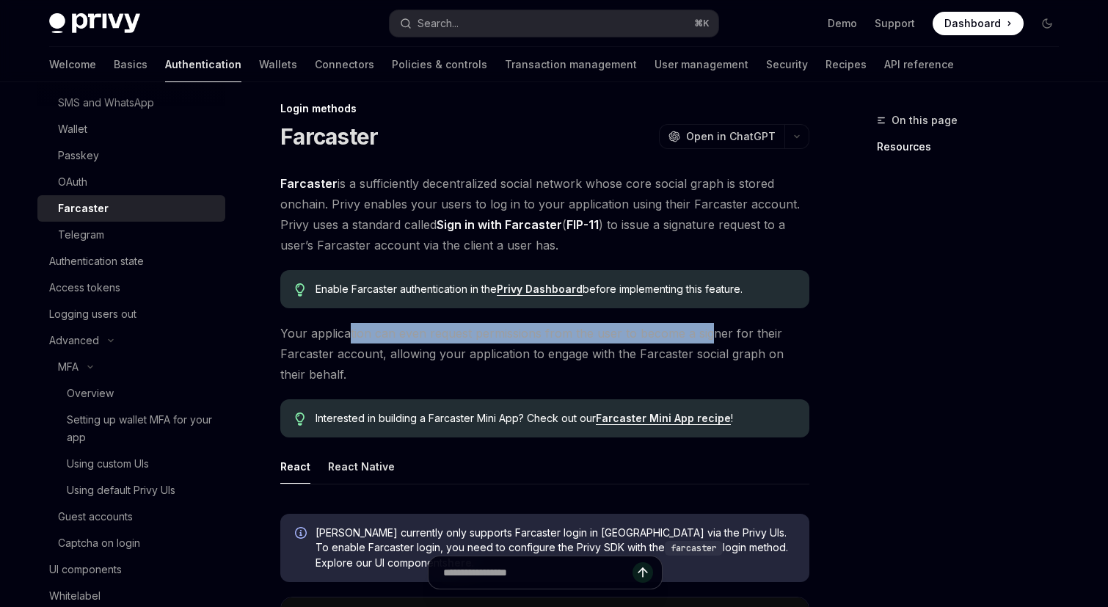
drag, startPoint x: 349, startPoint y: 334, endPoint x: 710, endPoint y: 331, distance: 360.4
click at [710, 331] on span "Your application can even request permissions from the user to become a signer …" at bounding box center [544, 354] width 529 height 62
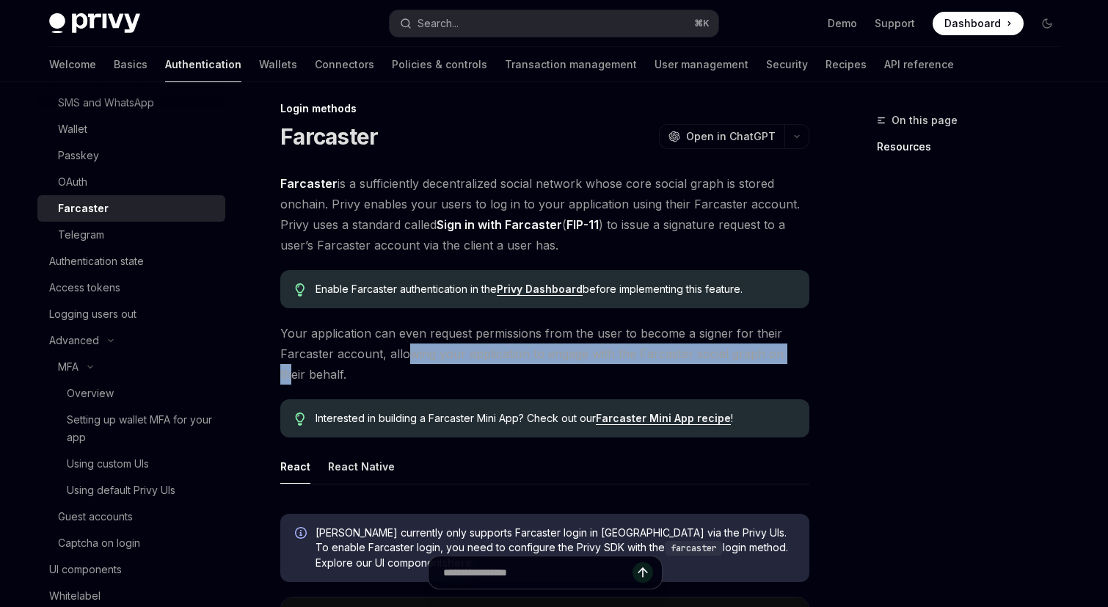
drag, startPoint x: 408, startPoint y: 347, endPoint x: 789, endPoint y: 356, distance: 381.1
click at [791, 357] on span "Your application can even request permissions from the user to become a signer …" at bounding box center [544, 354] width 529 height 62
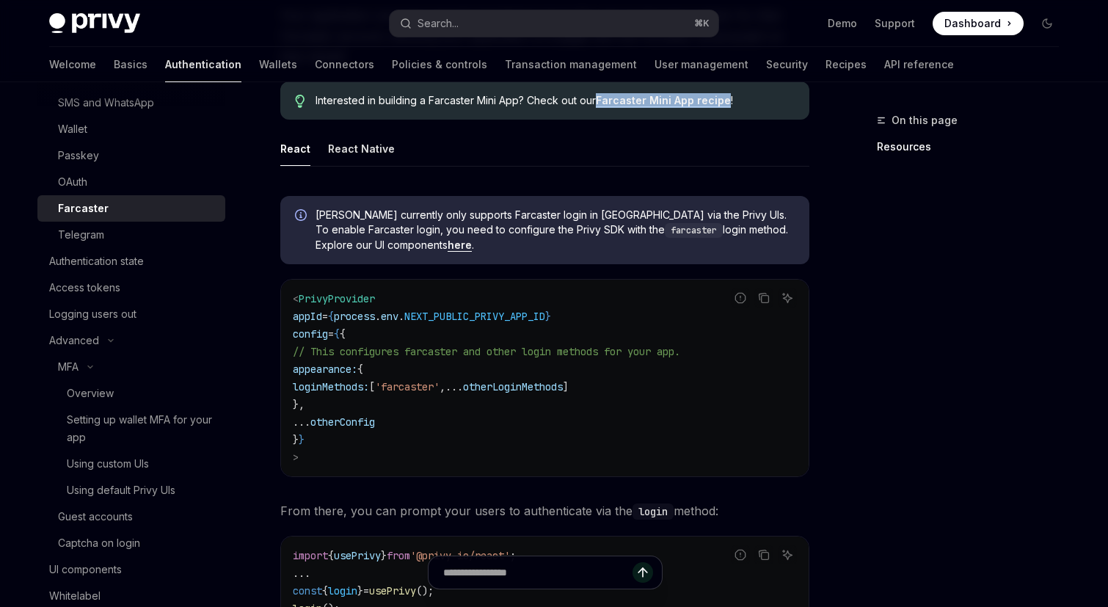
scroll to position [403, 0]
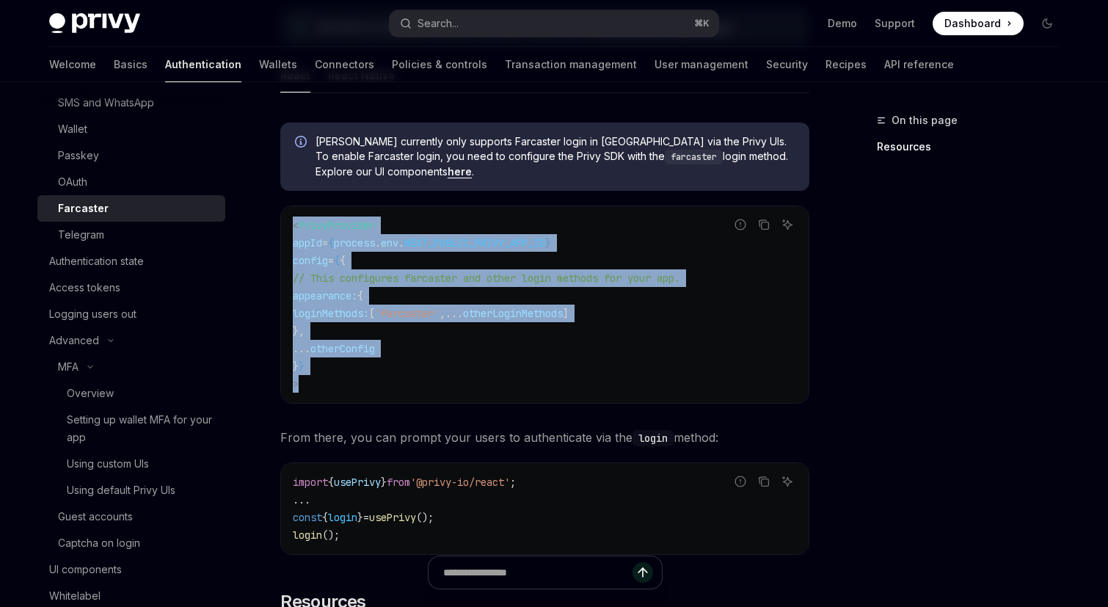
drag, startPoint x: 319, startPoint y: 391, endPoint x: 294, endPoint y: 231, distance: 161.9
click at [294, 231] on code "< PrivyProvider appId = { process . env . NEXT_PUBLIC_PRIVY_APP_ID } config = {…" at bounding box center [545, 305] width 504 height 176
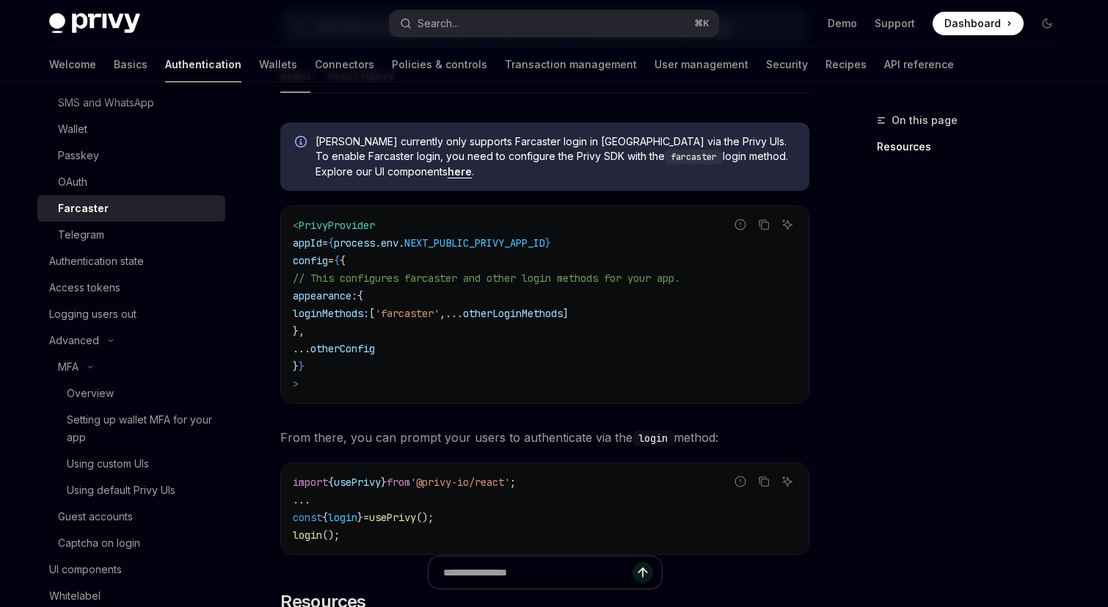
click at [440, 312] on span "'farcaster'" at bounding box center [407, 313] width 65 height 13
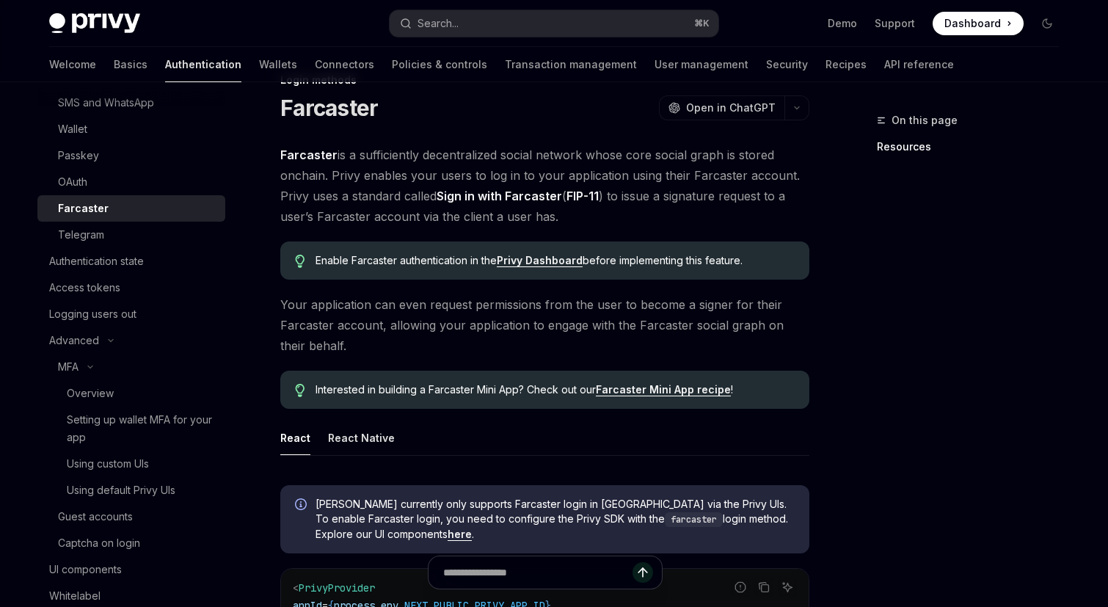
scroll to position [16, 0]
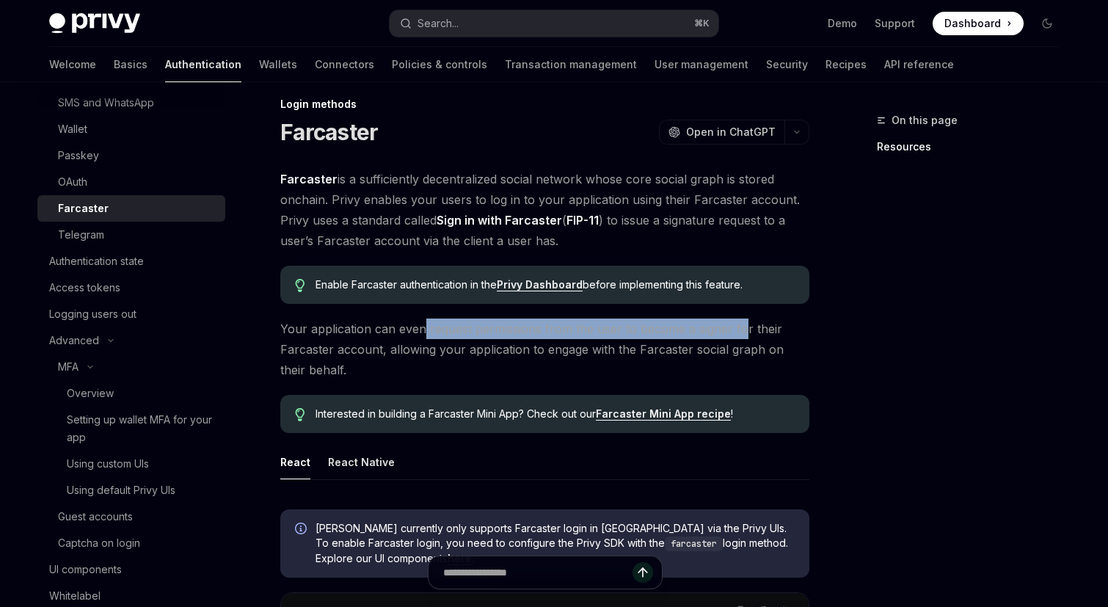
drag, startPoint x: 421, startPoint y: 333, endPoint x: 744, endPoint y: 337, distance: 323.0
click at [744, 337] on span "Your application can even request permissions from the user to become a signer …" at bounding box center [544, 350] width 529 height 62
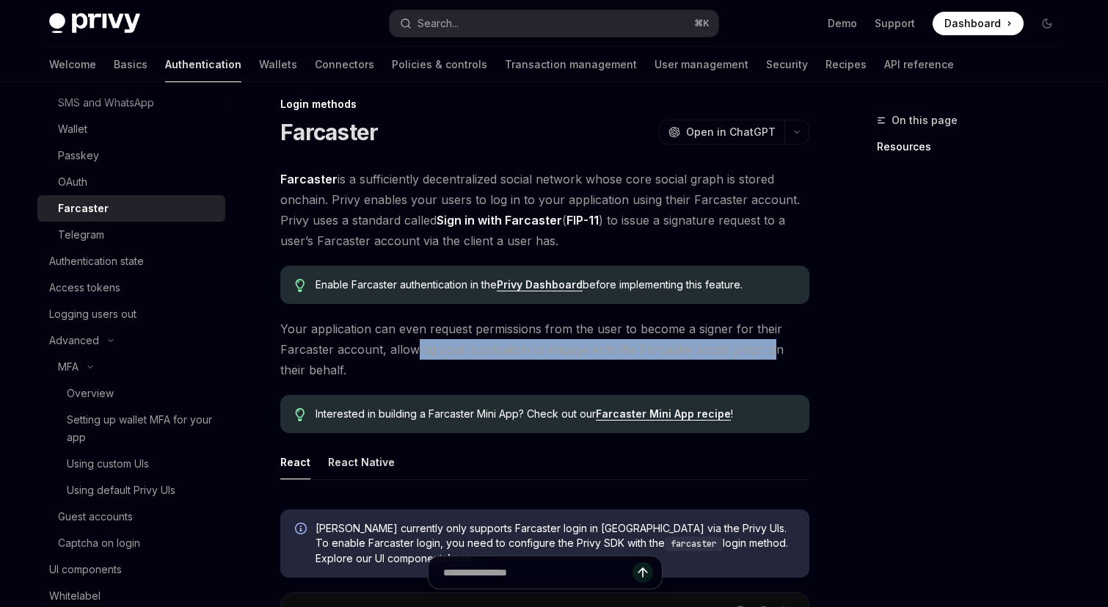
drag, startPoint x: 414, startPoint y: 350, endPoint x: 771, endPoint y: 348, distance: 356.7
click at [771, 348] on span "Your application can even request permissions from the user to become a signer …" at bounding box center [544, 350] width 529 height 62
click at [557, 377] on span "Your application can even request permissions from the user to become a signer …" at bounding box center [544, 350] width 529 height 62
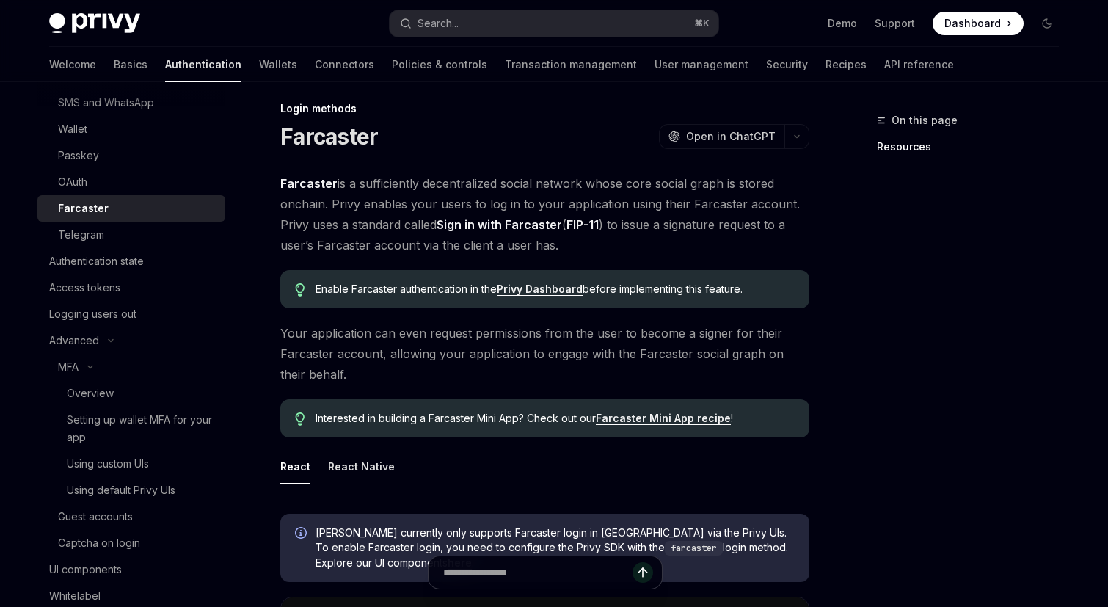
scroll to position [0, 0]
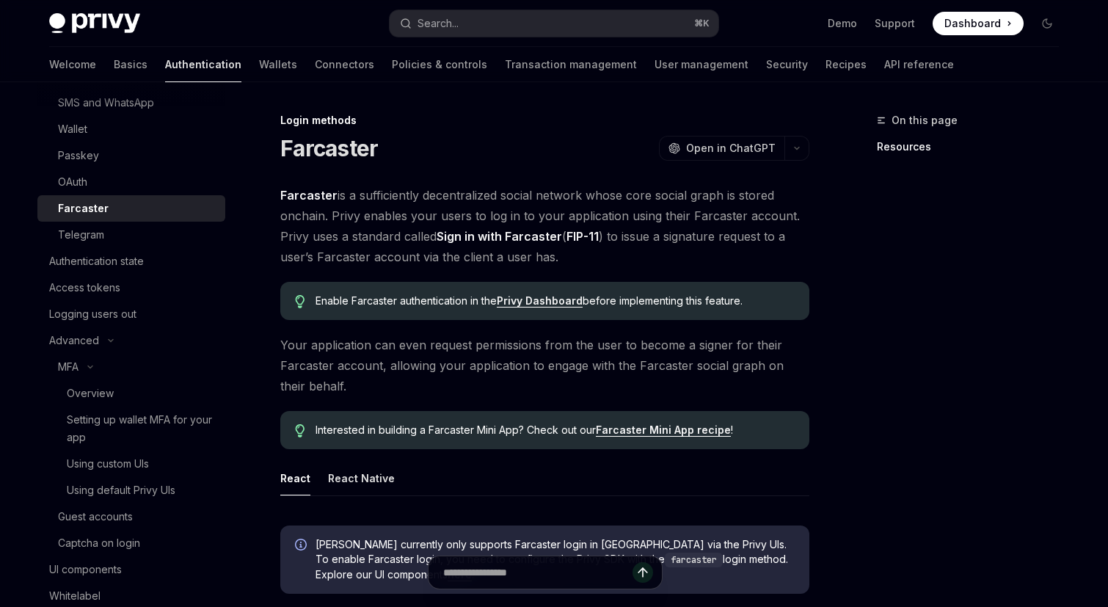
click at [556, 371] on span "Your application can even request permissions from the user to become a signer …" at bounding box center [544, 366] width 529 height 62
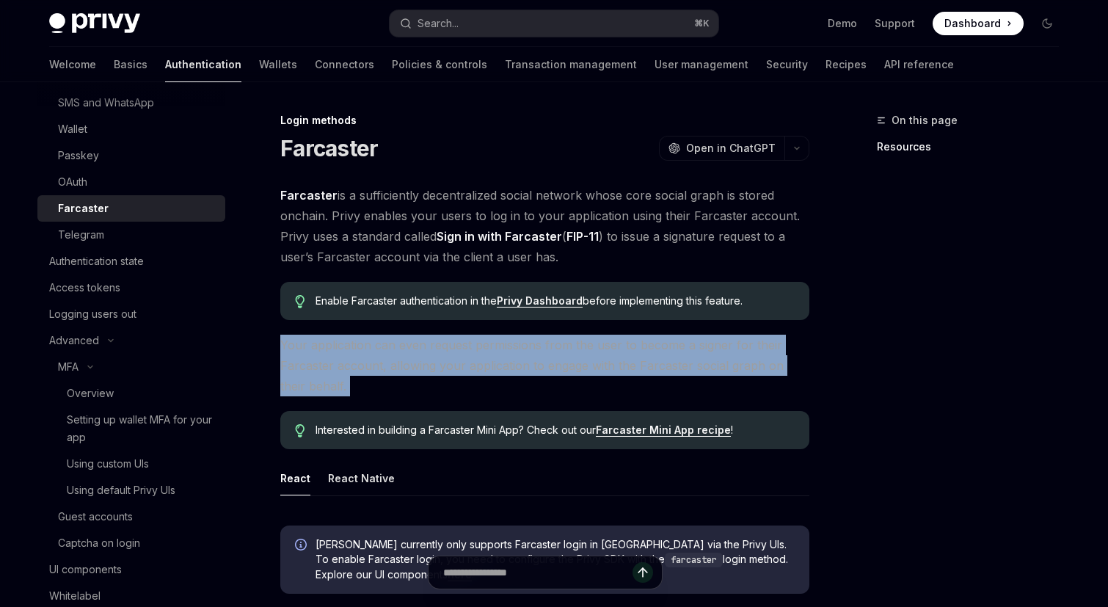
click at [556, 371] on span "Your application can even request permissions from the user to become a signer …" at bounding box center [544, 366] width 529 height 62
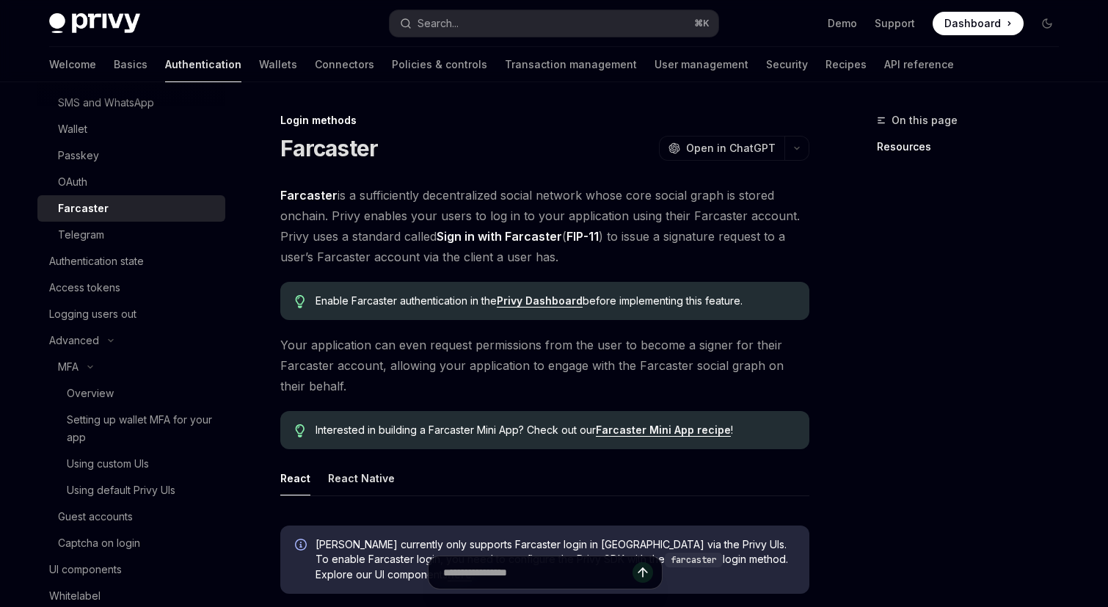
click at [556, 371] on span "Your application can even request permissions from the user to become a signer …" at bounding box center [544, 366] width 529 height 62
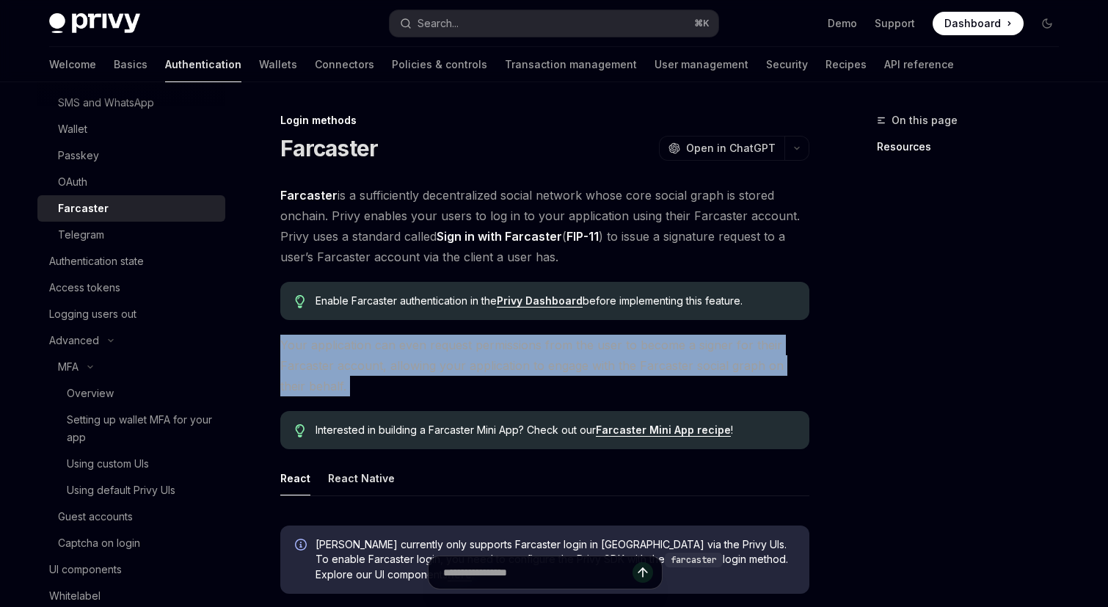
click at [556, 371] on span "Your application can even request permissions from the user to become a signer …" at bounding box center [544, 366] width 529 height 62
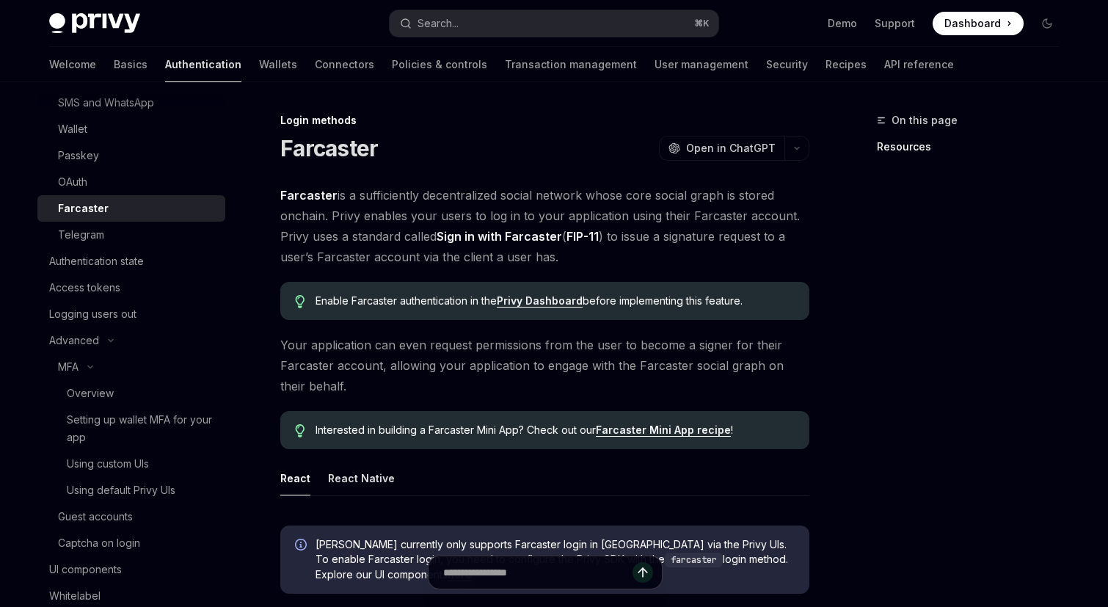
click at [556, 371] on span "Your application can even request permissions from the user to become a signer …" at bounding box center [544, 366] width 529 height 62
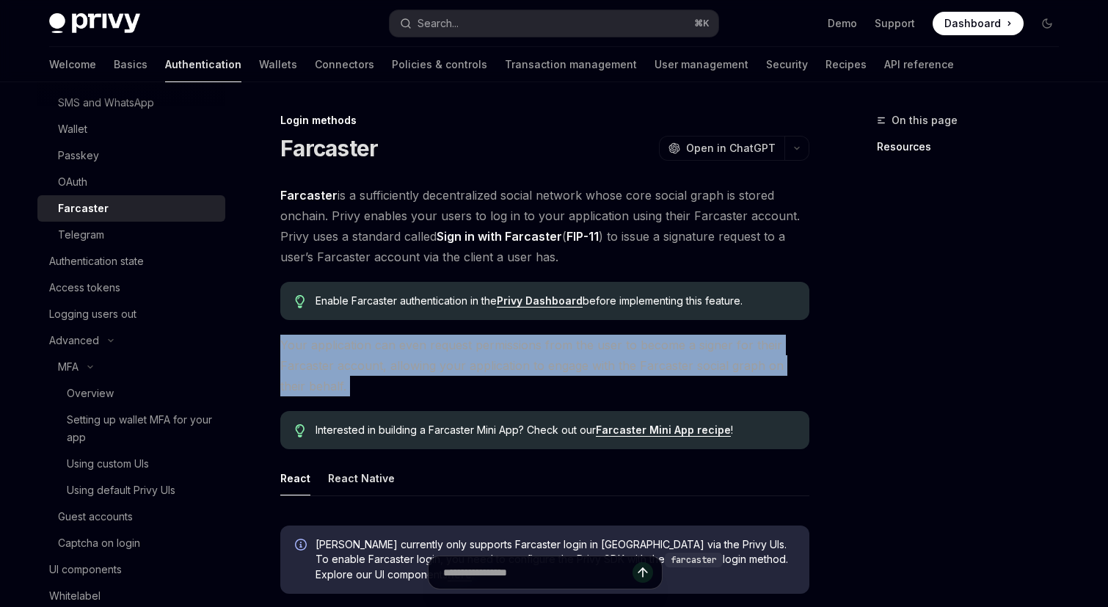
click at [556, 371] on span "Your application can even request permissions from the user to become a signer …" at bounding box center [544, 366] width 529 height 62
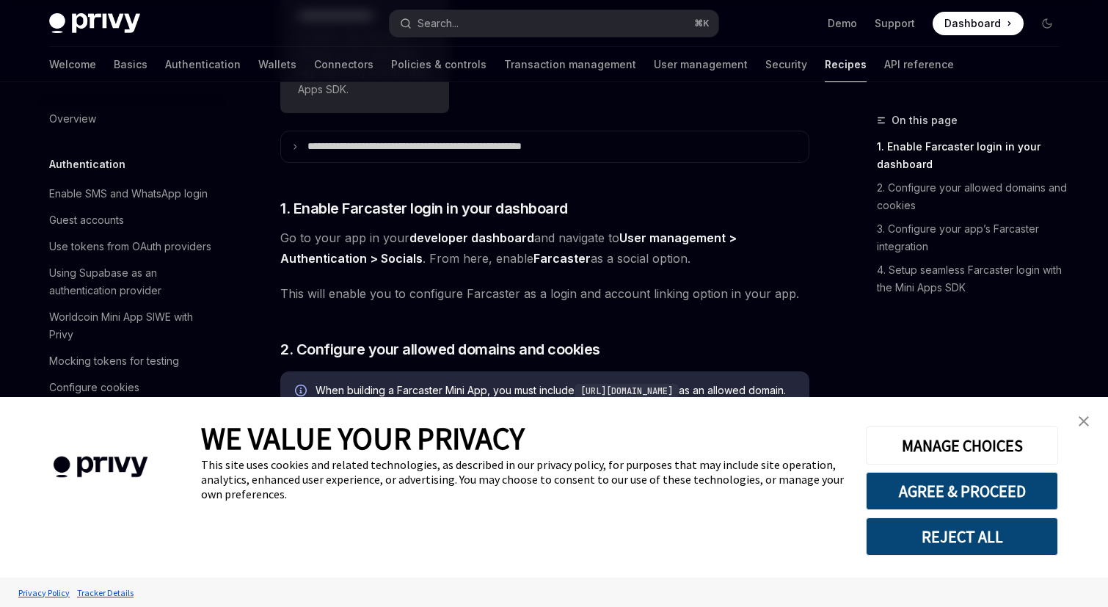
scroll to position [923, 0]
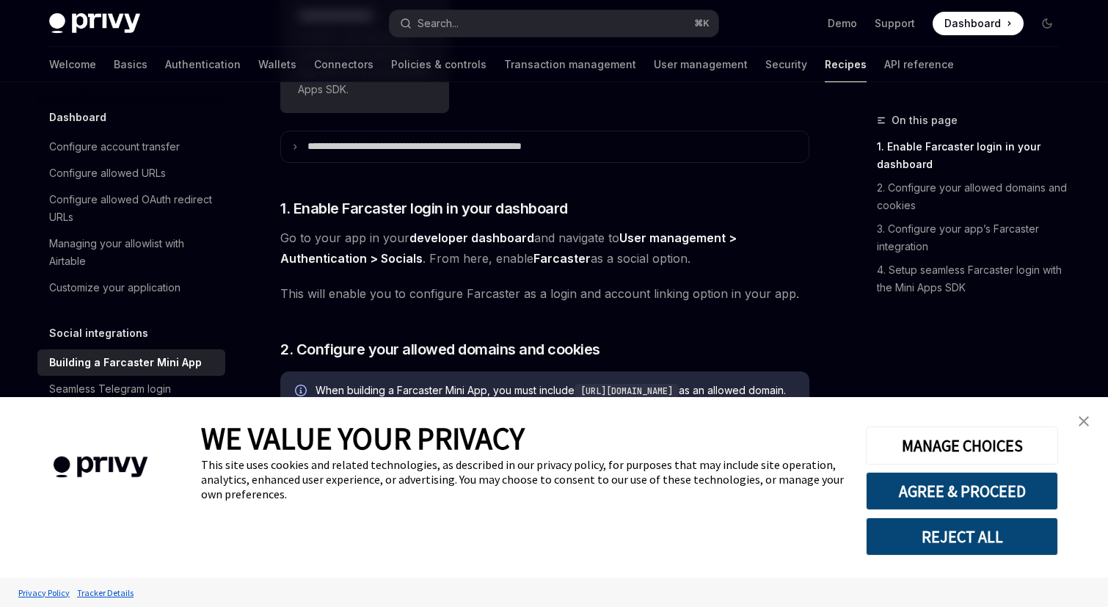
click at [1083, 421] on img "close banner" at bounding box center [1084, 421] width 10 height 10
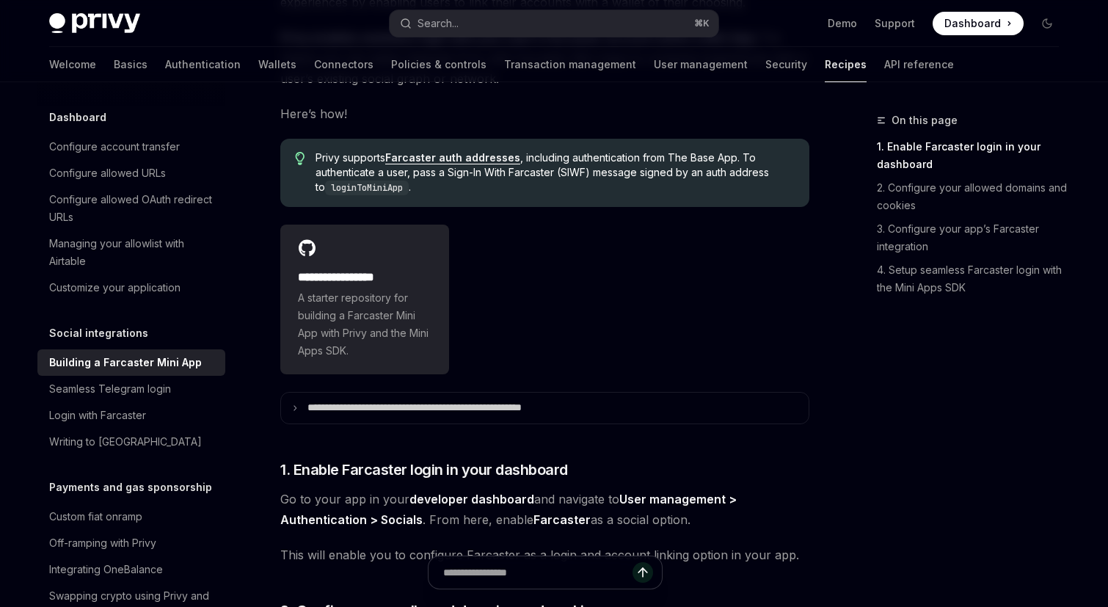
scroll to position [242, 0]
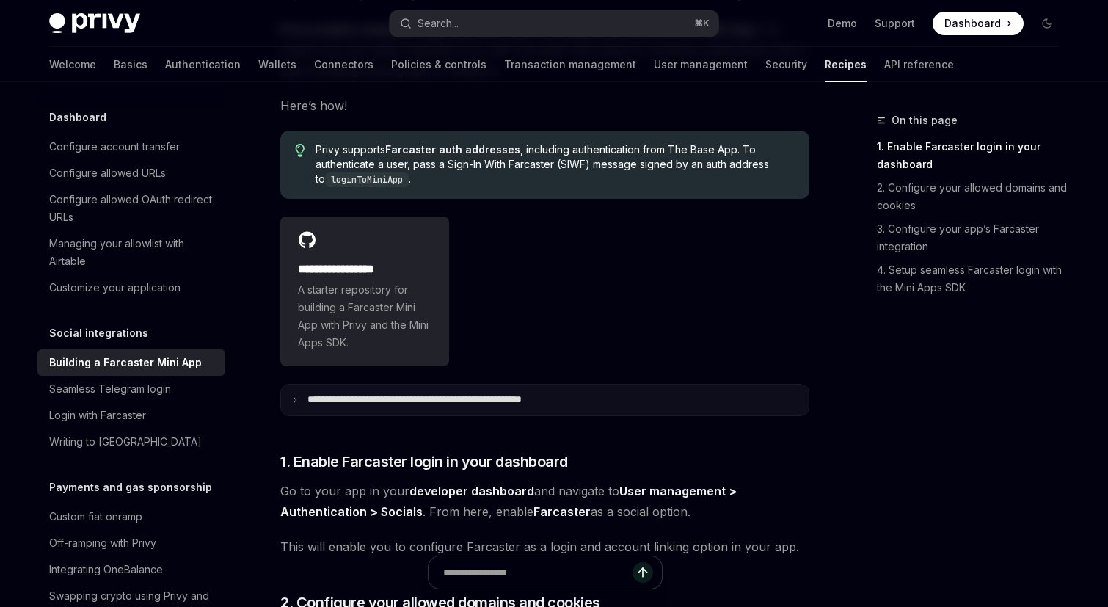
click at [379, 390] on summary "**********" at bounding box center [545, 400] width 528 height 31
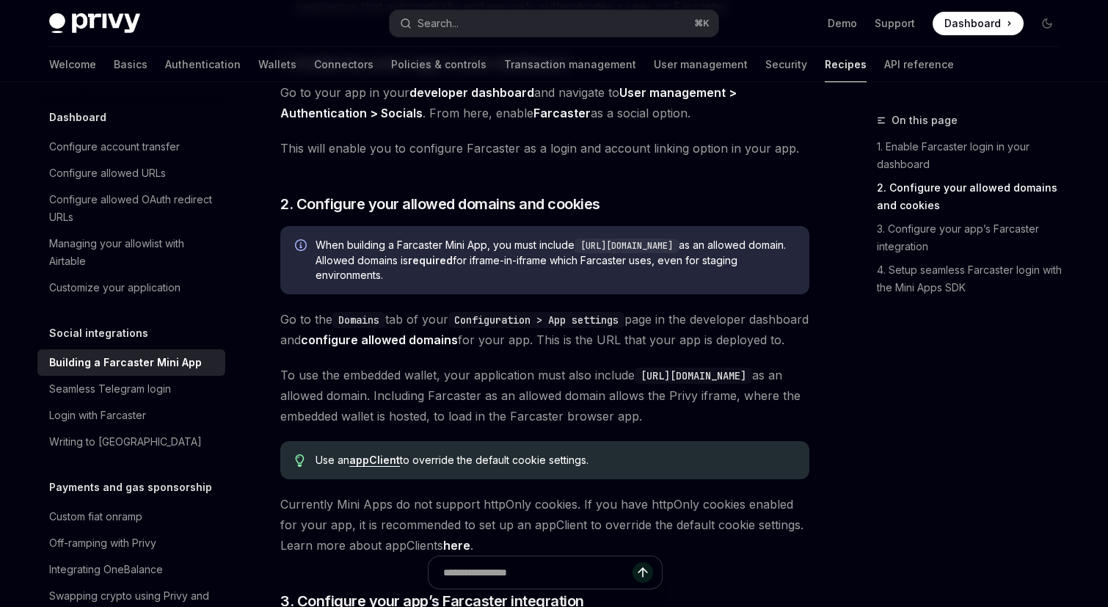
scroll to position [791, 0]
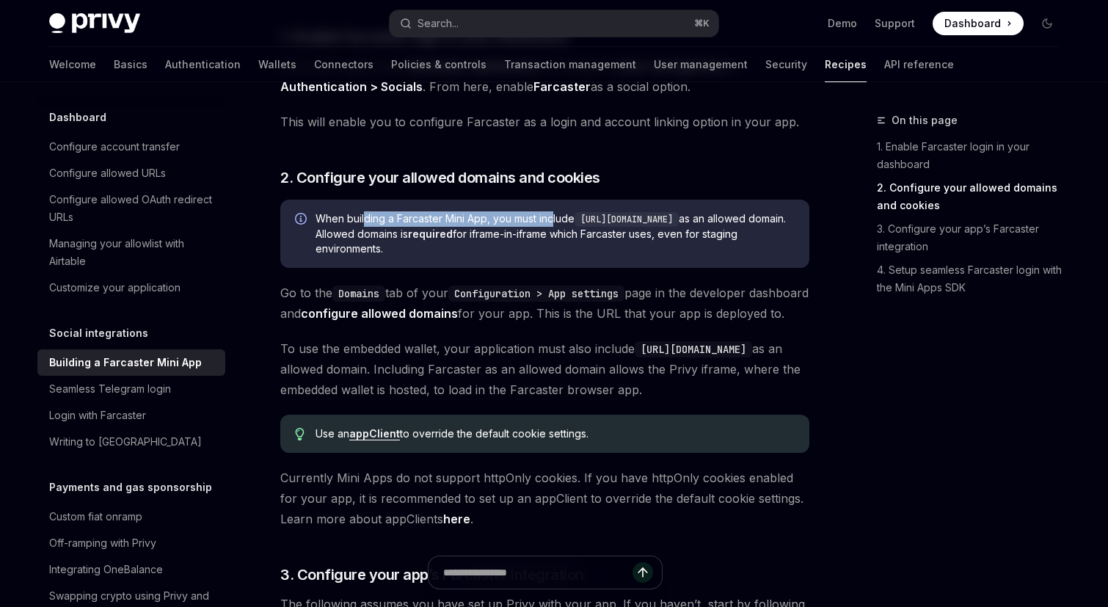
drag, startPoint x: 366, startPoint y: 216, endPoint x: 554, endPoint y: 213, distance: 188.7
click at [554, 213] on span "When building a Farcaster Mini App, you must include [URL][DOMAIN_NAME] as an a…" at bounding box center [555, 233] width 479 height 45
click at [554, 213] on span "When building a Farcaster Mini App, you must include https://farcaster.xyz as a…" at bounding box center [555, 233] width 479 height 45
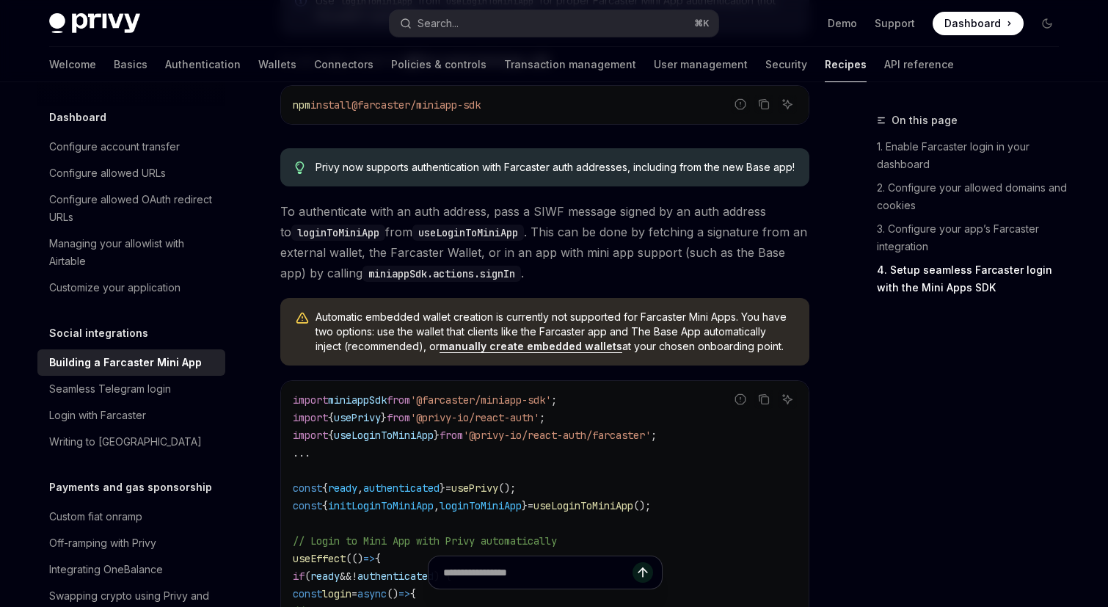
scroll to position [1694, 0]
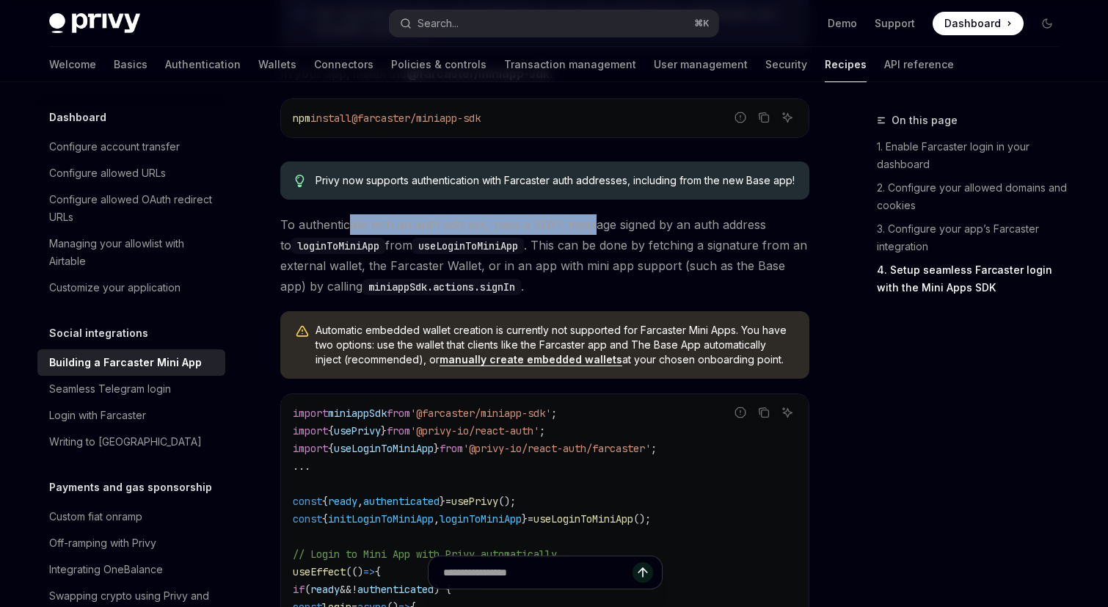
drag, startPoint x: 349, startPoint y: 275, endPoint x: 593, endPoint y: 286, distance: 243.9
click at [593, 286] on span "To authenticate with an auth address, pass a SIWF message signed by an auth add…" at bounding box center [544, 255] width 529 height 82
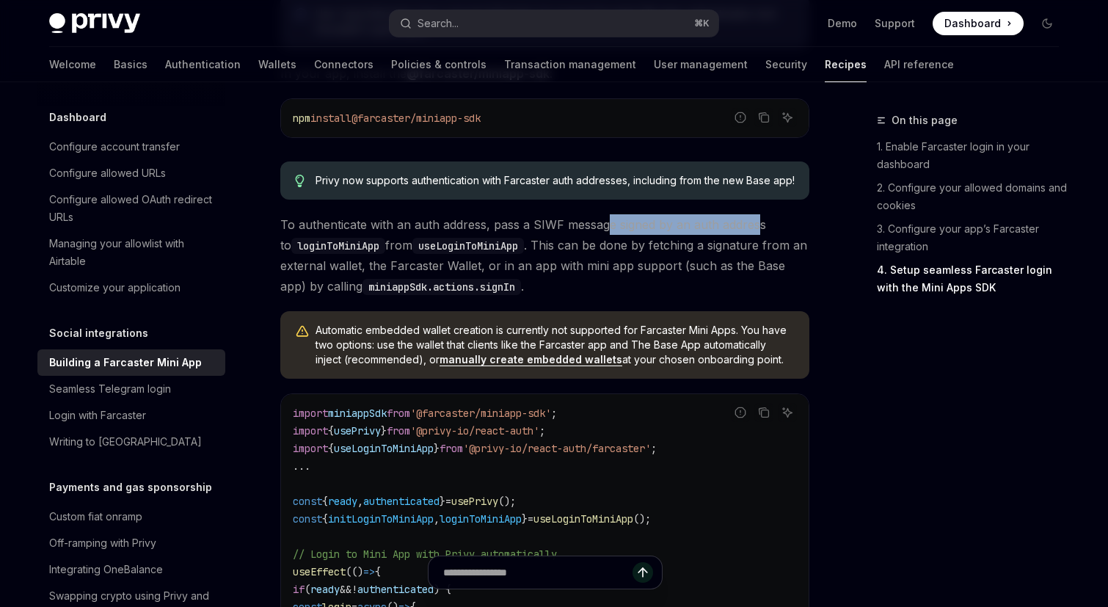
drag, startPoint x: 606, startPoint y: 280, endPoint x: 759, endPoint y: 270, distance: 153.7
click at [759, 270] on span "To authenticate with an auth address, pass a SIWF message signed by an auth add…" at bounding box center [544, 255] width 529 height 82
drag, startPoint x: 581, startPoint y: 303, endPoint x: 786, endPoint y: 299, distance: 205.6
click at [786, 297] on span "To authenticate with an auth address, pass a SIWF message signed by an auth add…" at bounding box center [544, 255] width 529 height 82
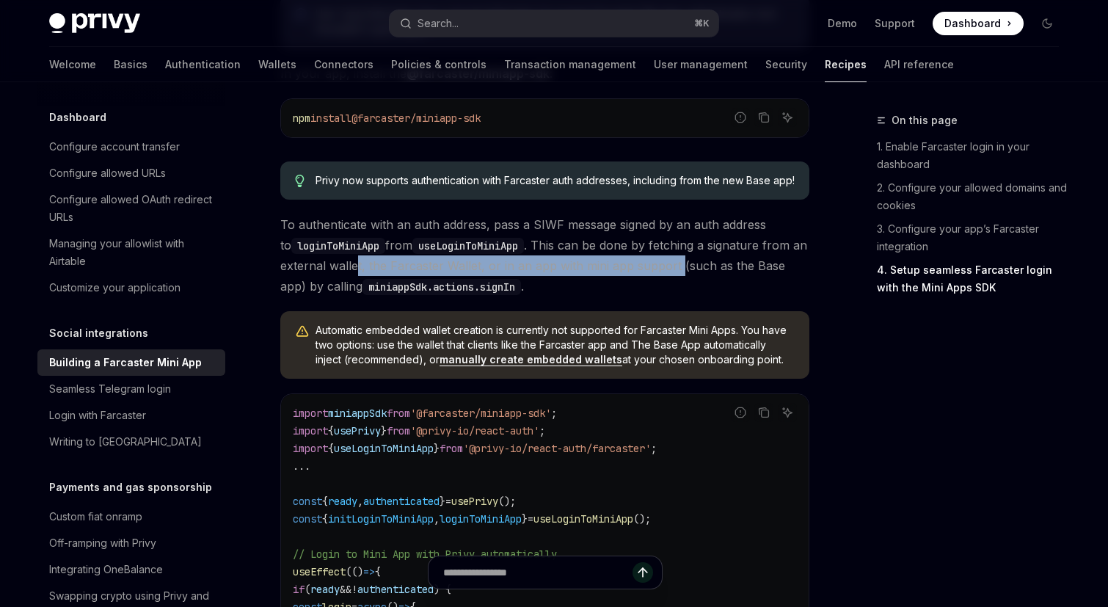
drag, startPoint x: 359, startPoint y: 321, endPoint x: 676, endPoint y: 325, distance: 317.1
click at [676, 297] on span "To authenticate with an auth address, pass a SIWF message signed by an auth add…" at bounding box center [544, 255] width 529 height 82
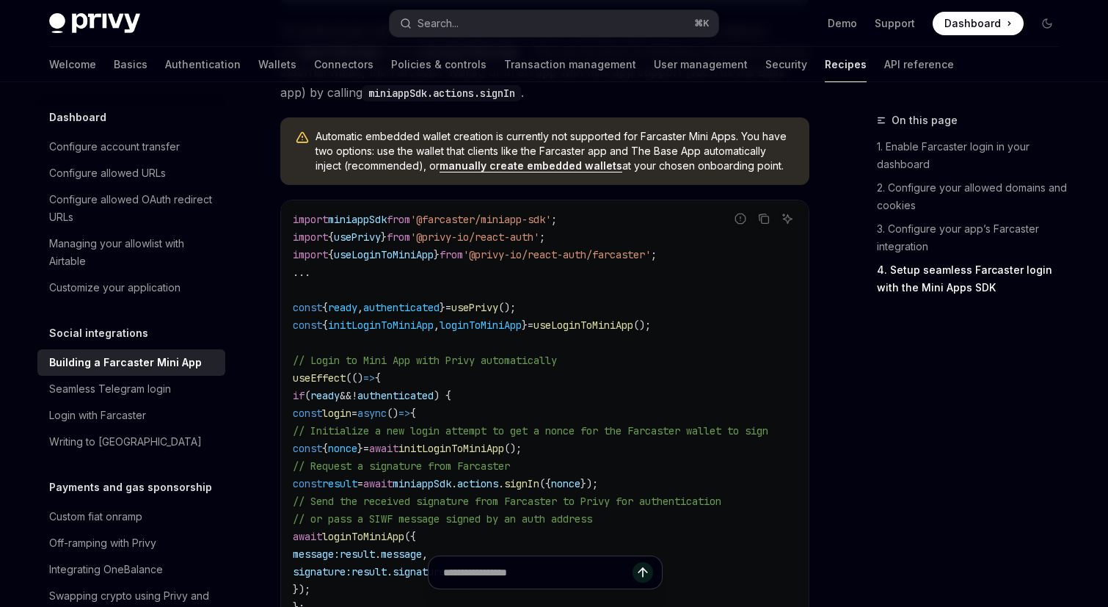
scroll to position [1895, 0]
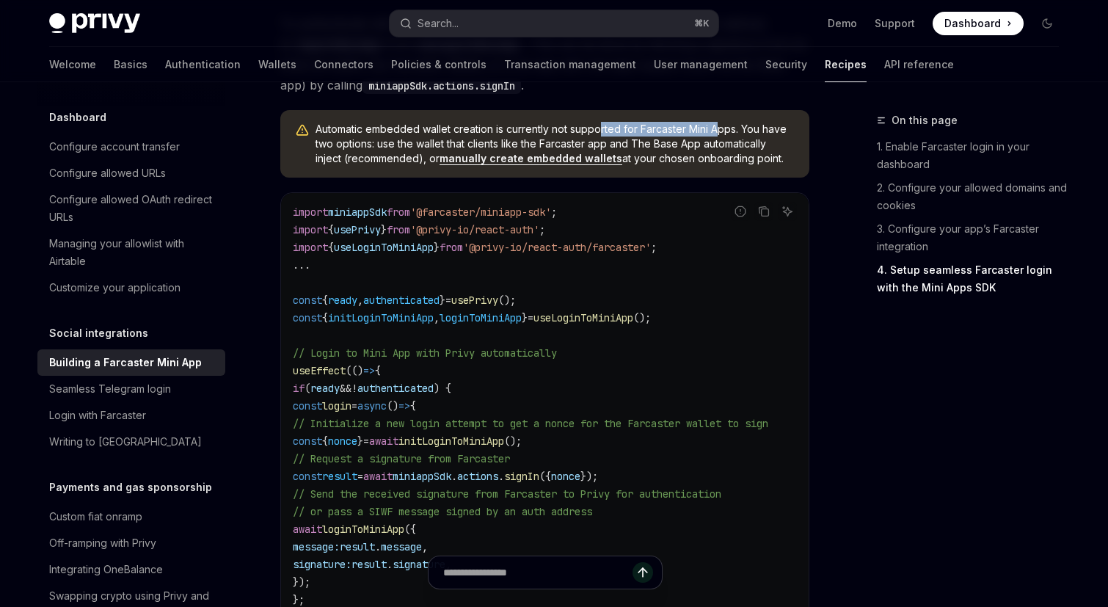
drag, startPoint x: 600, startPoint y: 184, endPoint x: 722, endPoint y: 183, distance: 122.6
click at [722, 166] on span "Automatic embedded wallet creation is currently not supported for Farcaster Min…" at bounding box center [555, 144] width 479 height 44
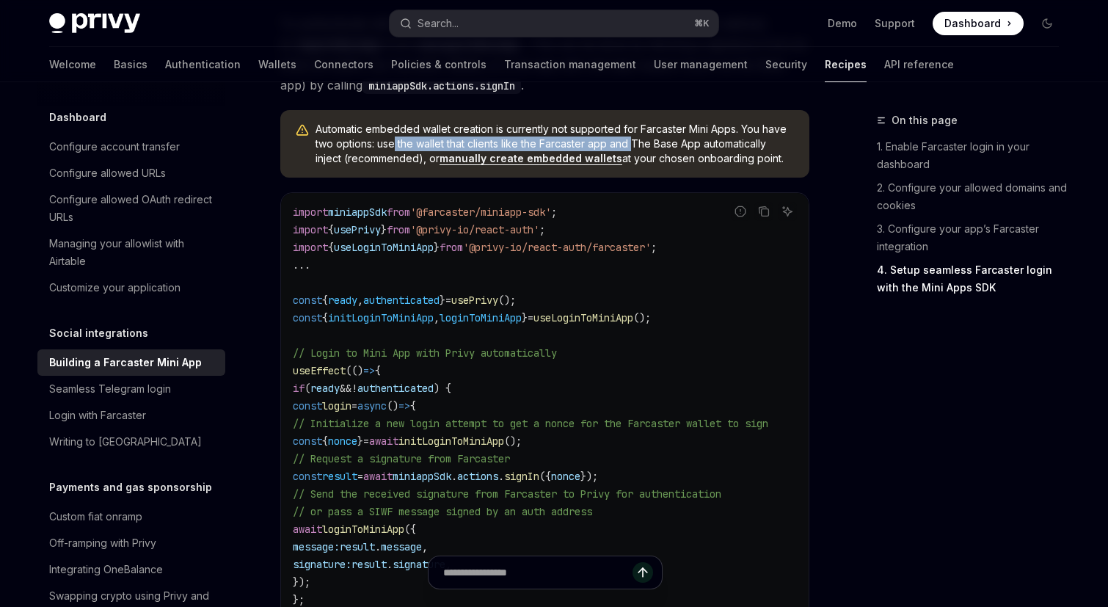
drag, startPoint x: 396, startPoint y: 195, endPoint x: 636, endPoint y: 192, distance: 239.3
click at [636, 166] on span "Automatic embedded wallet creation is currently not supported for Farcaster Min…" at bounding box center [555, 144] width 479 height 44
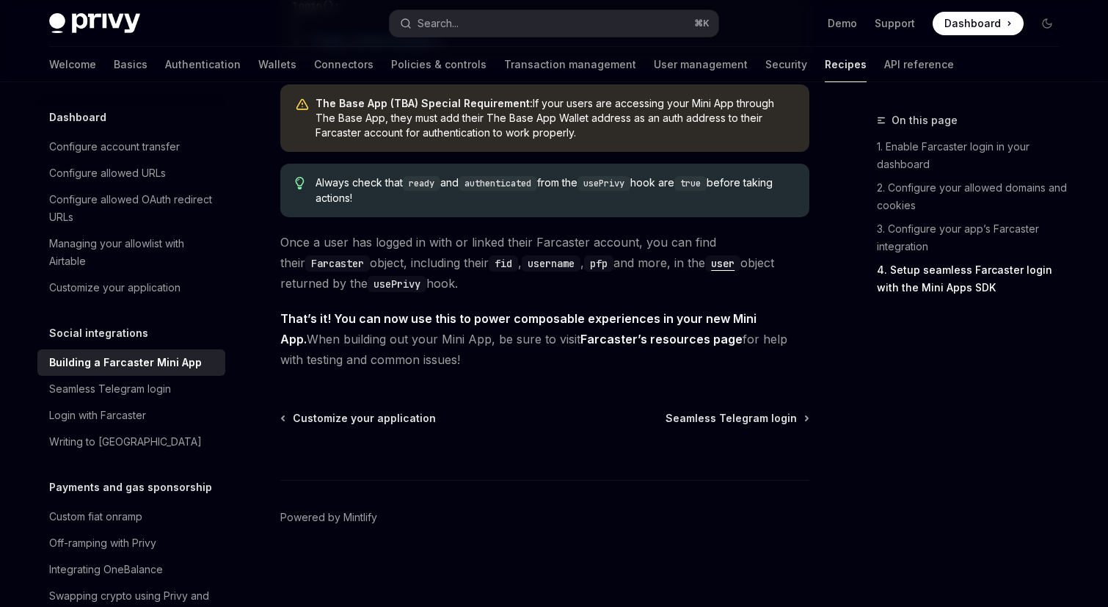
scroll to position [2513, 0]
click at [705, 272] on code "user" at bounding box center [722, 263] width 35 height 16
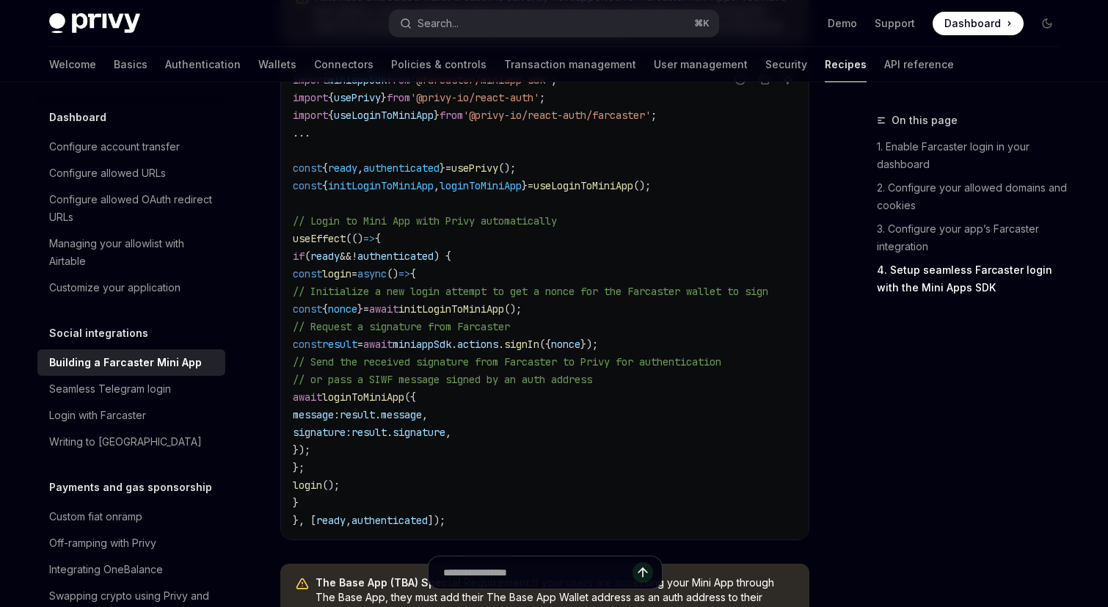
scroll to position [2014, 0]
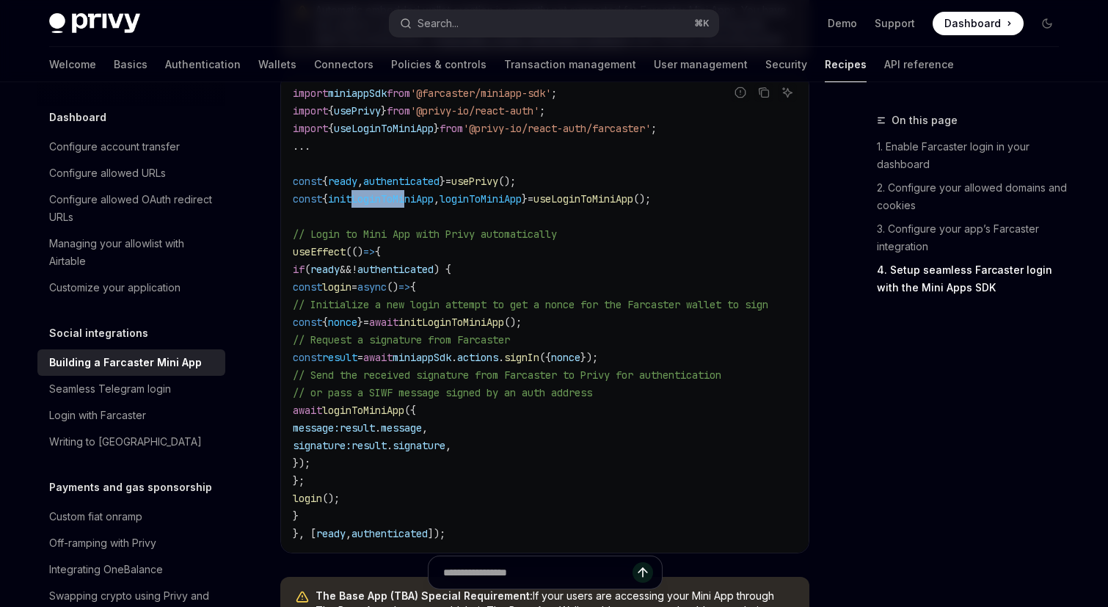
drag, startPoint x: 357, startPoint y: 254, endPoint x: 418, endPoint y: 250, distance: 60.3
click at [418, 206] on span "initLoginToMiniApp" at bounding box center [381, 198] width 106 height 13
drag, startPoint x: 488, startPoint y: 250, endPoint x: 521, endPoint y: 250, distance: 33.0
click at [521, 206] on span "loginToMiniApp" at bounding box center [481, 198] width 82 height 13
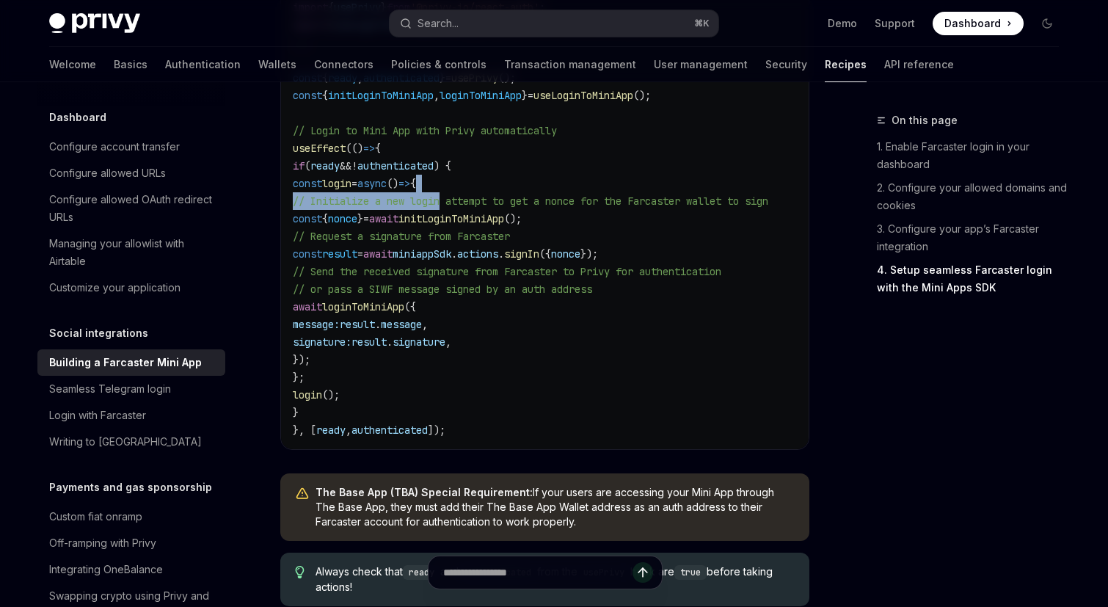
scroll to position [0, 56]
drag, startPoint x: 448, startPoint y: 252, endPoint x: 809, endPoint y: 252, distance: 361.1
click at [809, 252] on div "Report incorrect code Copy Ask AI import miniappSdk from '@farcaster/miniapp-sd…" at bounding box center [544, 210] width 529 height 480
drag, startPoint x: 475, startPoint y: 415, endPoint x: 456, endPoint y: 366, distance: 52.1
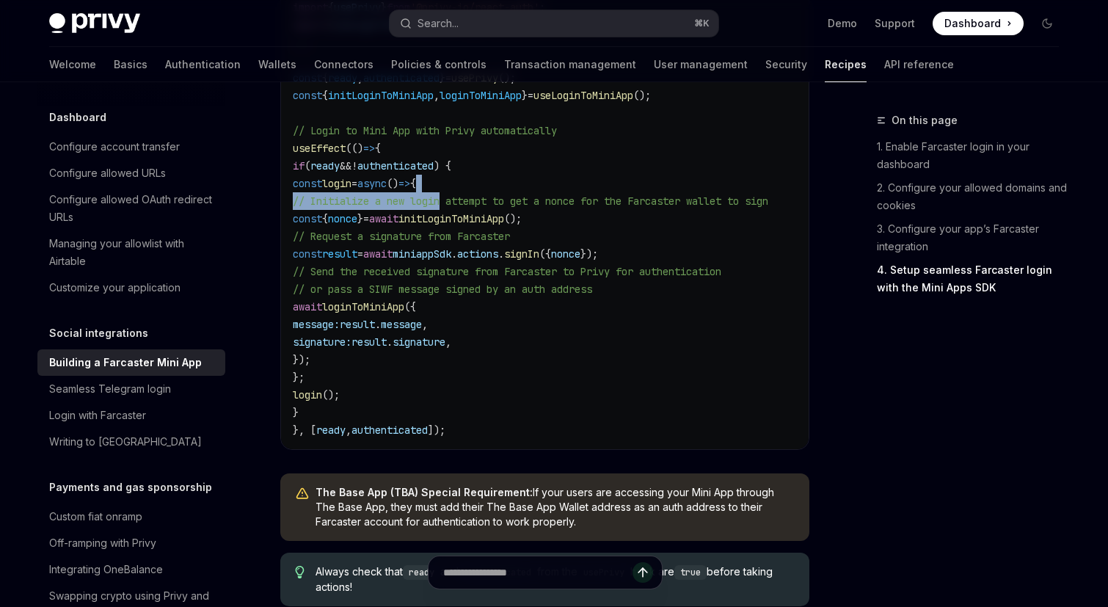
click at [456, 366] on code "import miniappSdk from '@farcaster/miniapp-sdk' ; import { usePrivy } from '@pr…" at bounding box center [548, 210] width 511 height 458
click at [416, 313] on span "({" at bounding box center [410, 306] width 12 height 13
drag, startPoint x: 378, startPoint y: 414, endPoint x: 382, endPoint y: 338, distance: 76.4
click at [382, 338] on code "import miniappSdk from '@farcaster/miniapp-sdk' ; import { usePrivy } from '@pr…" at bounding box center [548, 210] width 511 height 458
click at [399, 416] on code "import miniappSdk from '@farcaster/miniapp-sdk' ; import { usePrivy } from '@pr…" at bounding box center [548, 210] width 511 height 458
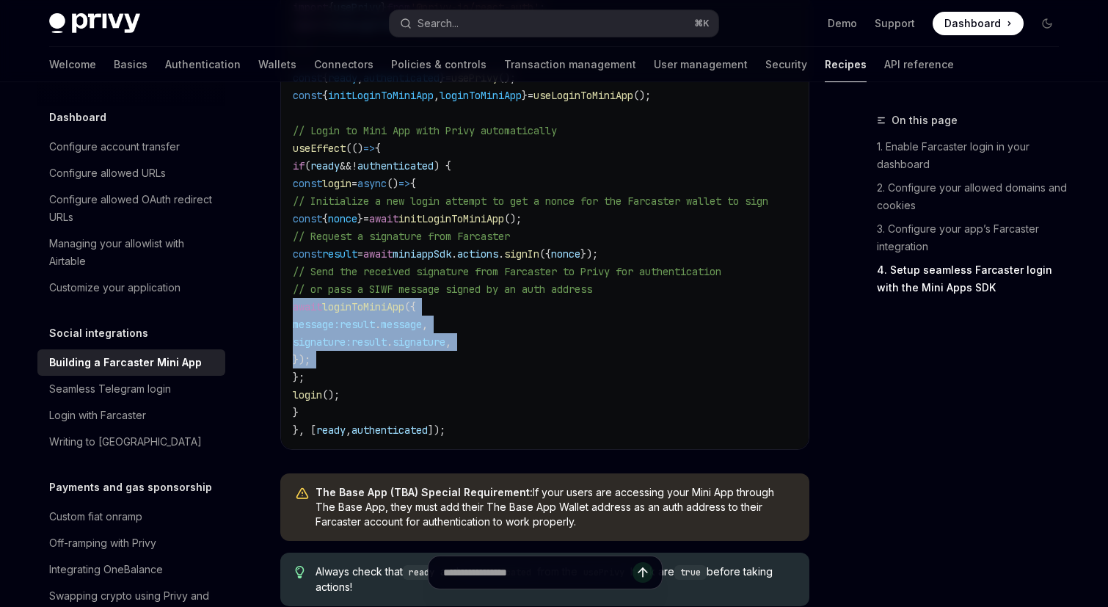
drag, startPoint x: 399, startPoint y: 416, endPoint x: 298, endPoint y: 368, distance: 111.6
click at [298, 368] on code "import miniappSdk from '@farcaster/miniapp-sdk' ; import { usePrivy } from '@pr…" at bounding box center [548, 210] width 511 height 458
click at [629, 369] on code "import miniappSdk from '@farcaster/miniapp-sdk' ; import { usePrivy } from '@pr…" at bounding box center [548, 210] width 511 height 458
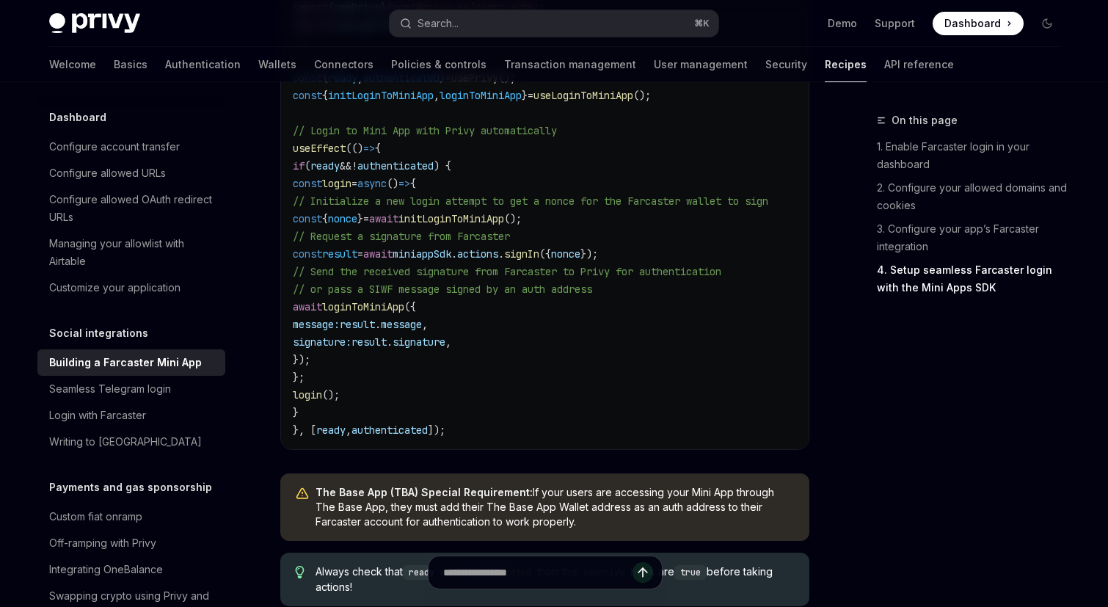
click at [629, 369] on code "import miniappSdk from '@farcaster/miniapp-sdk' ; import { usePrivy } from '@pr…" at bounding box center [548, 210] width 511 height 458
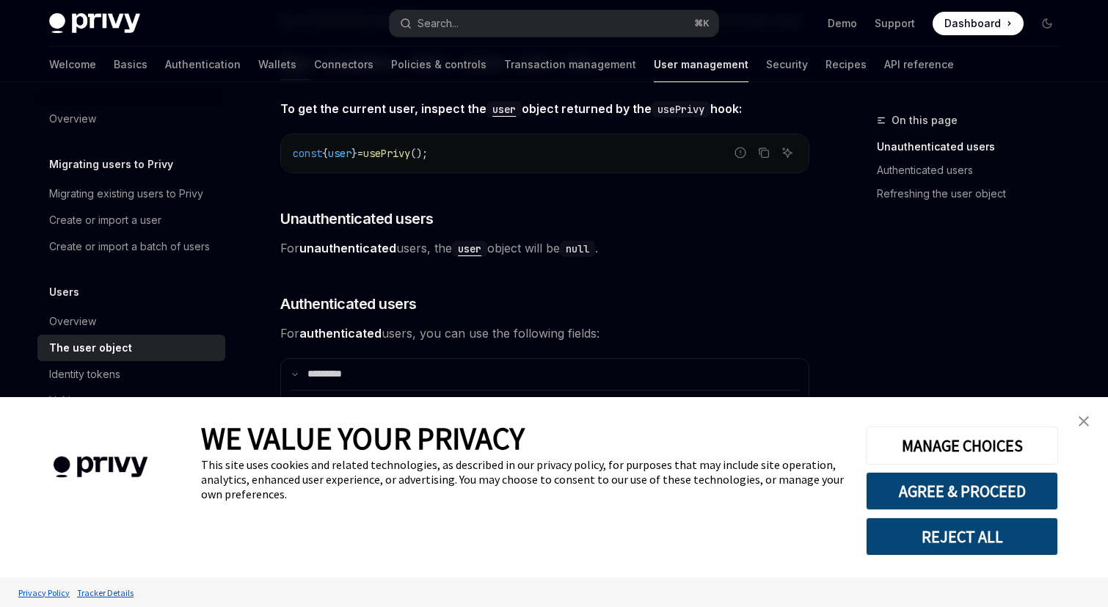
scroll to position [246, 0]
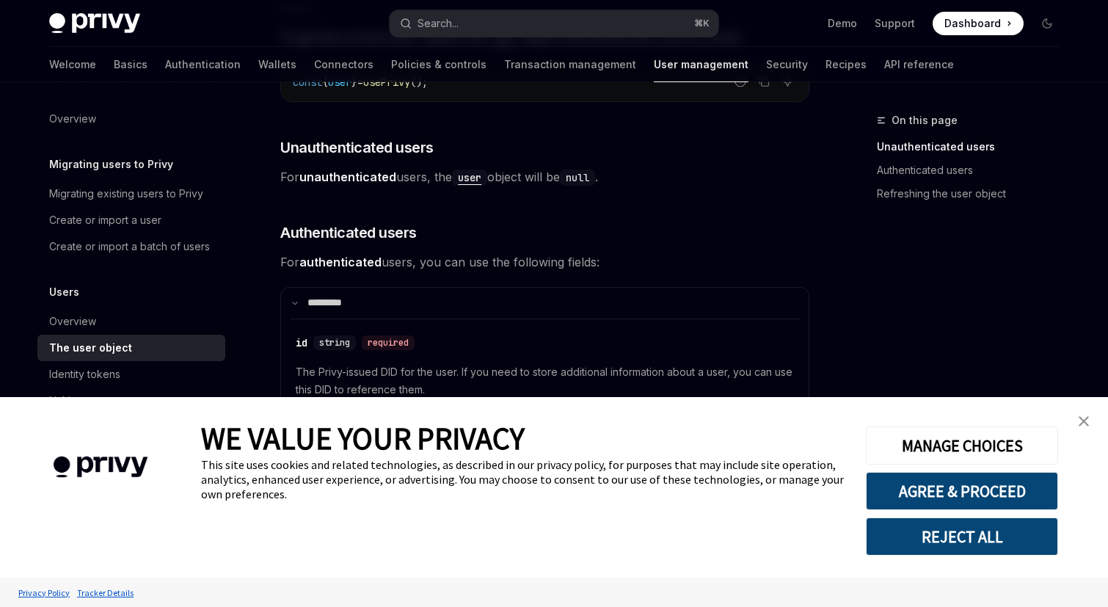
click at [954, 522] on button "REJECT ALL" at bounding box center [962, 536] width 192 height 38
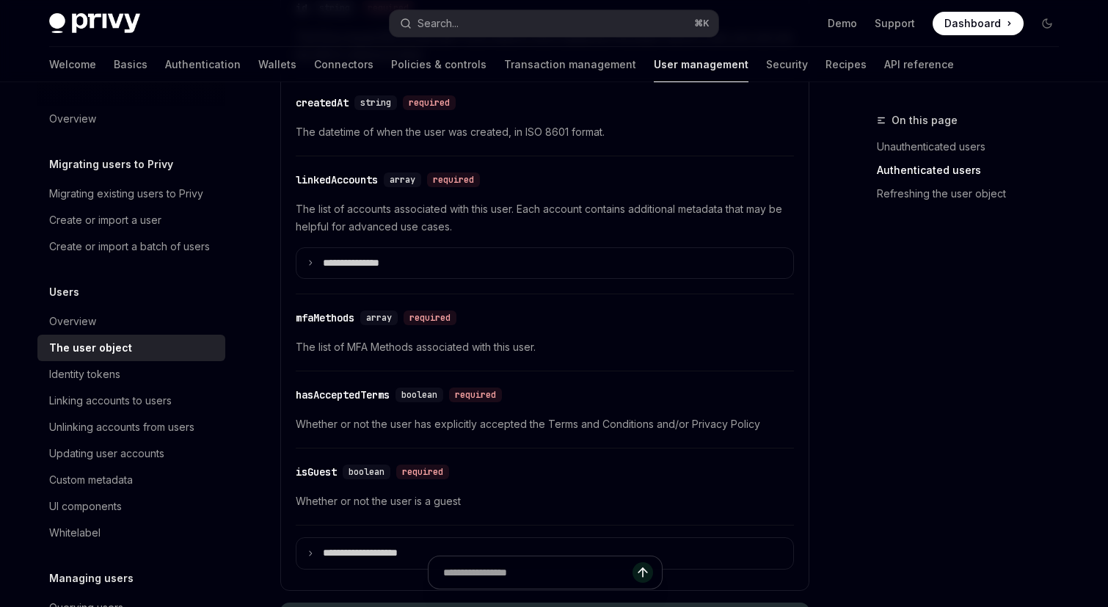
scroll to position [581, 0]
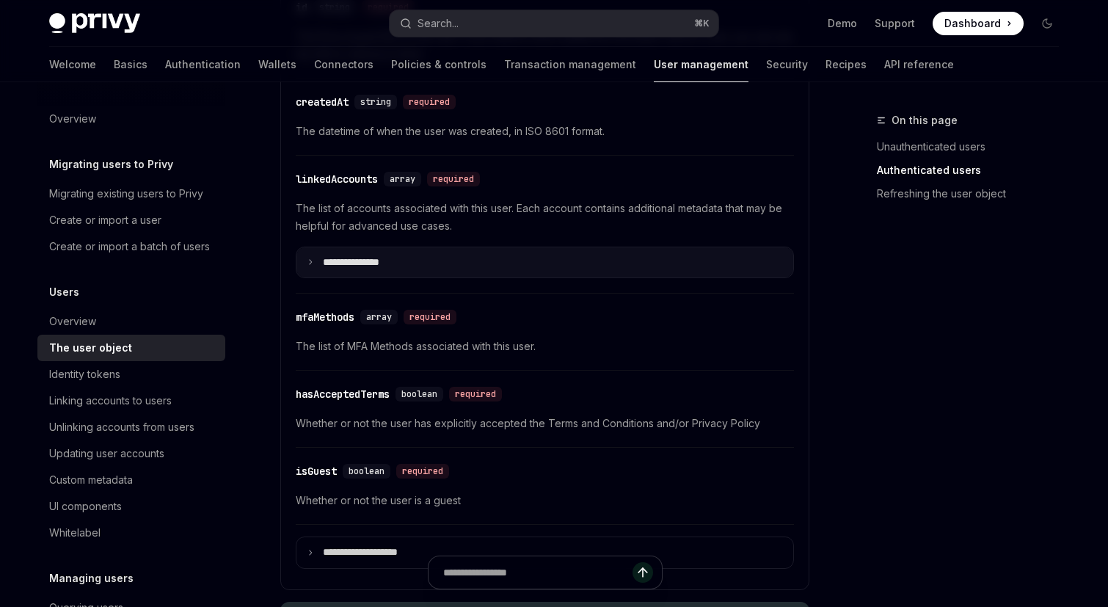
click at [399, 261] on p "**********" at bounding box center [363, 262] width 80 height 13
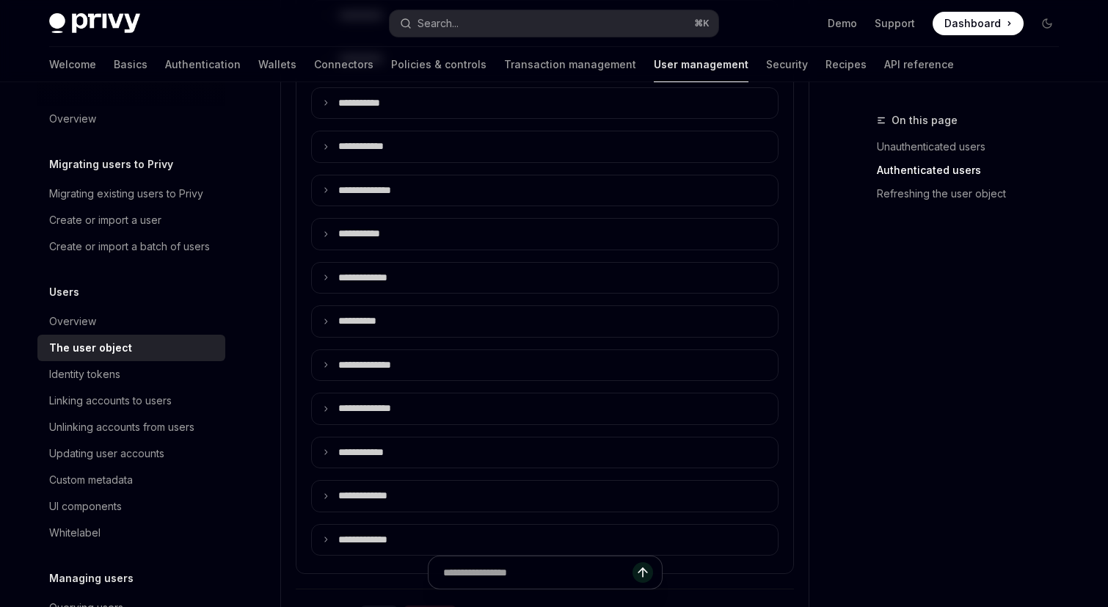
scroll to position [1126, 0]
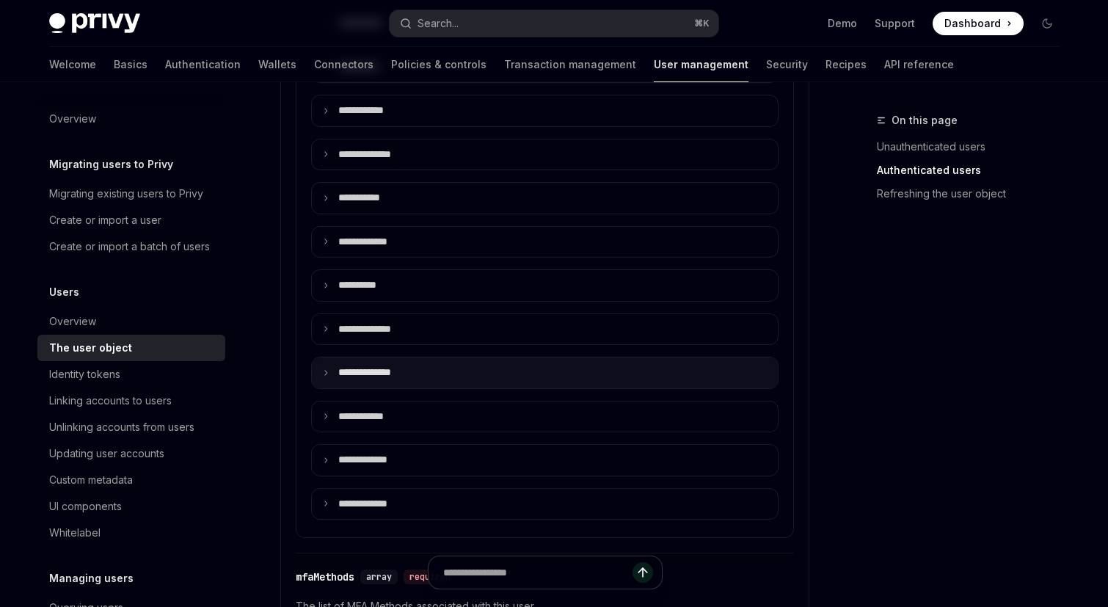
click at [461, 383] on summary "**** *********" at bounding box center [545, 372] width 466 height 31
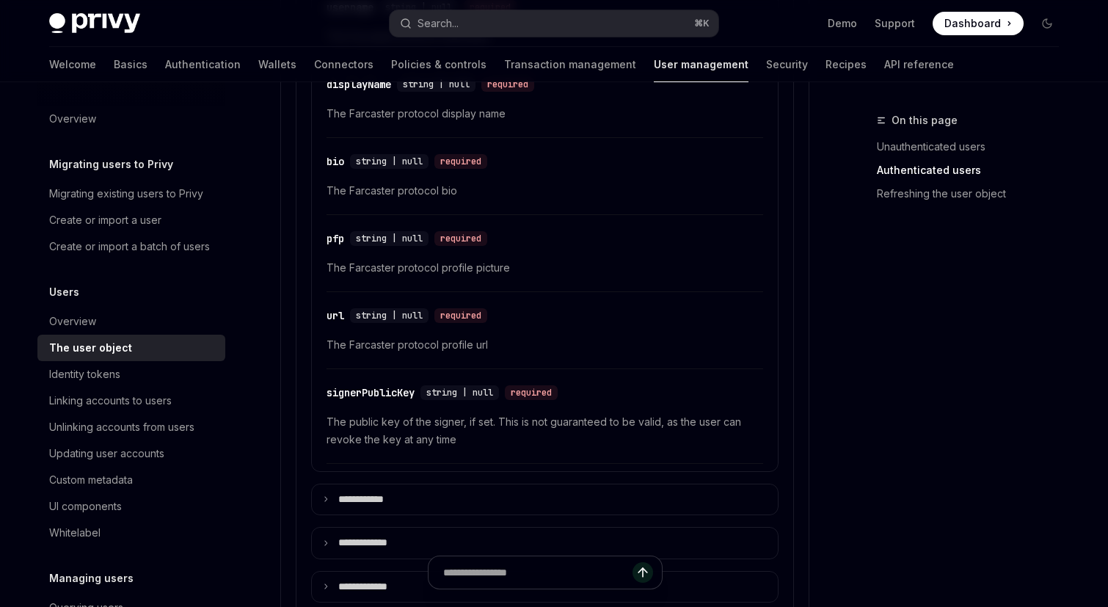
scroll to position [1770, 0]
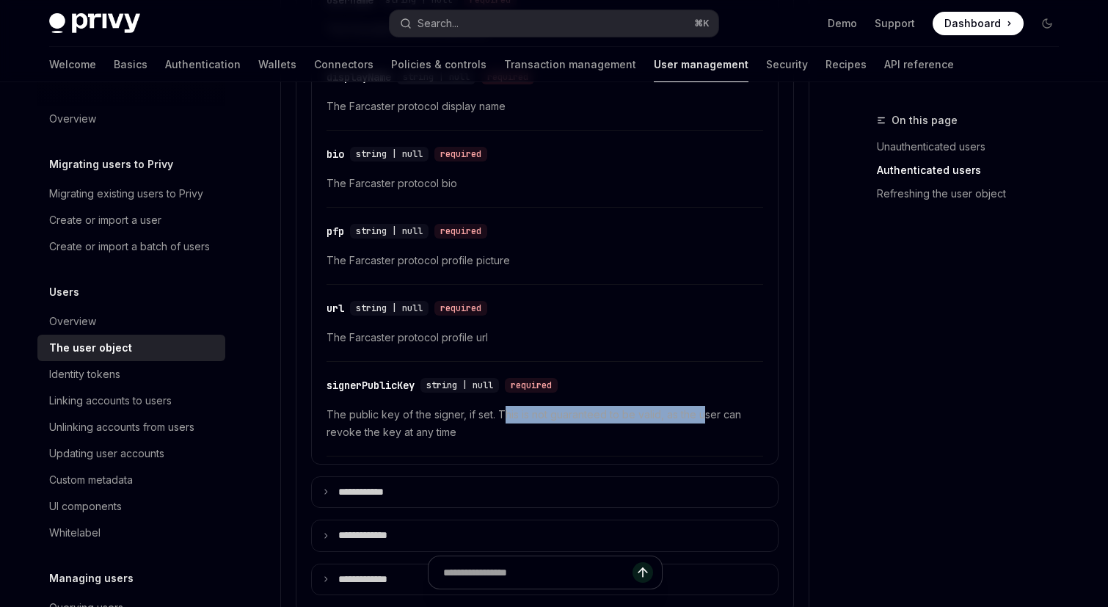
drag, startPoint x: 502, startPoint y: 414, endPoint x: 705, endPoint y: 405, distance: 202.8
click at [705, 406] on span "The public key of the signer, if set. This is not guaranteed to be valid, as th…" at bounding box center [545, 423] width 437 height 35
drag, startPoint x: 418, startPoint y: 431, endPoint x: 403, endPoint y: 421, distance: 17.5
click at [403, 421] on span "The public key of the signer, if set. This is not guaranteed to be valid, as th…" at bounding box center [545, 423] width 437 height 35
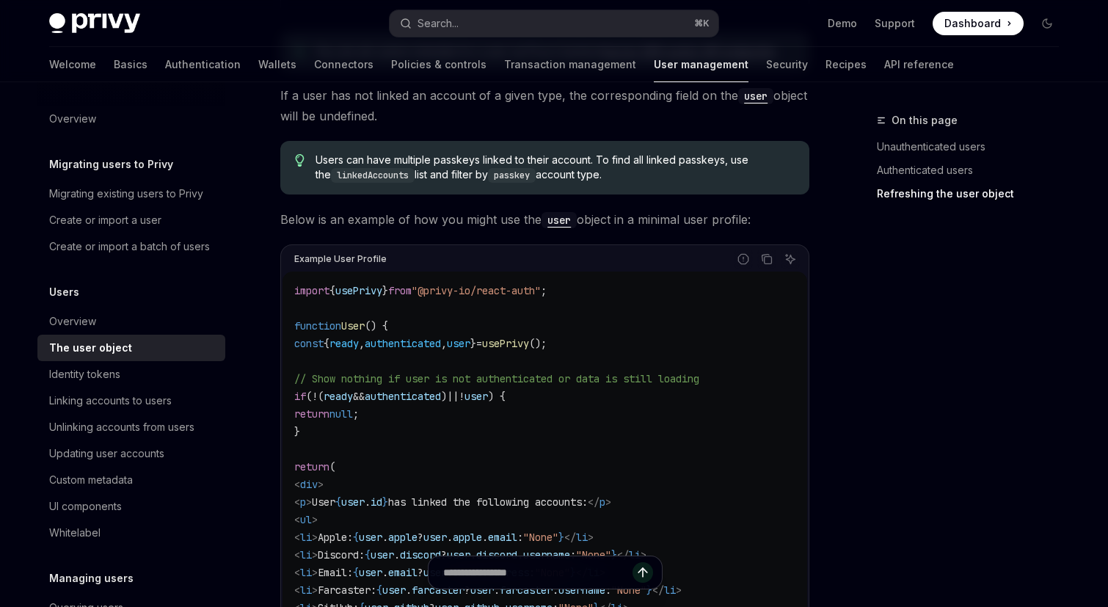
scroll to position [2737, 0]
